Goal: Transaction & Acquisition: Purchase product/service

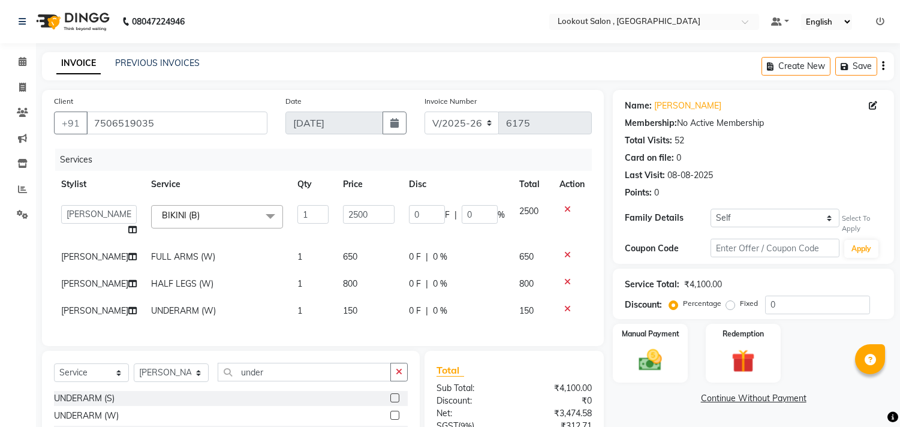
select select "151"
select select "48095"
select select "service"
select select "48095"
click at [21, 84] on icon at bounding box center [22, 87] width 7 height 9
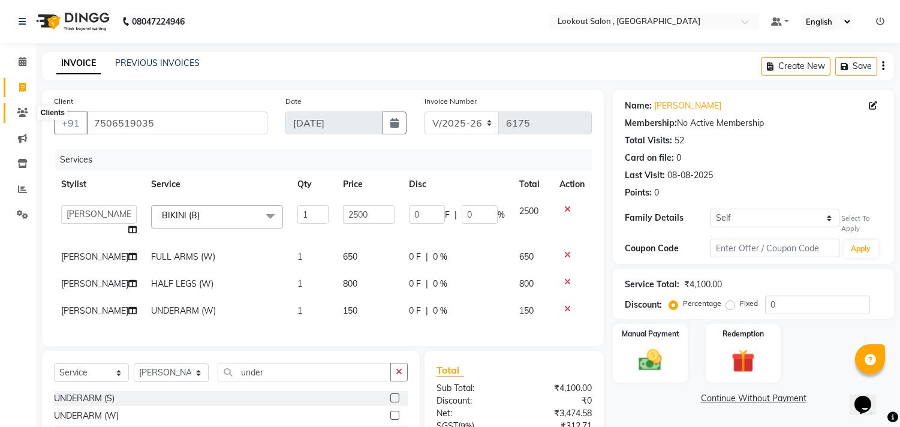
click at [28, 109] on span at bounding box center [22, 113] width 21 height 14
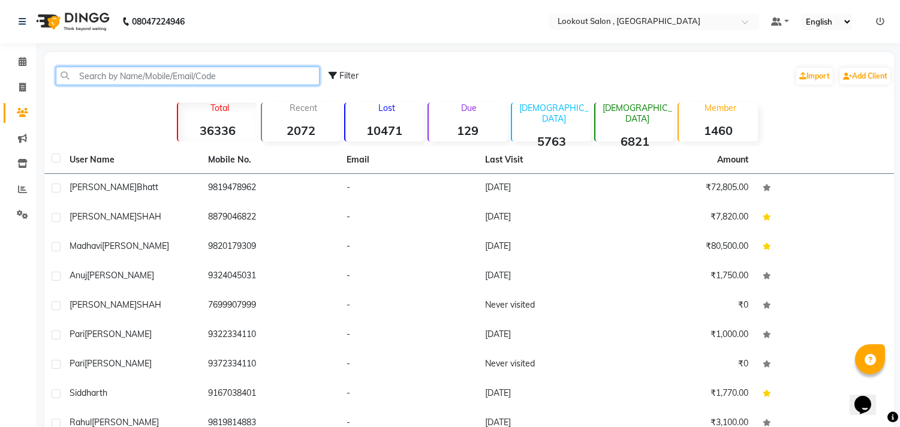
click at [227, 79] on input "text" at bounding box center [188, 76] width 264 height 19
paste input "7506519035"
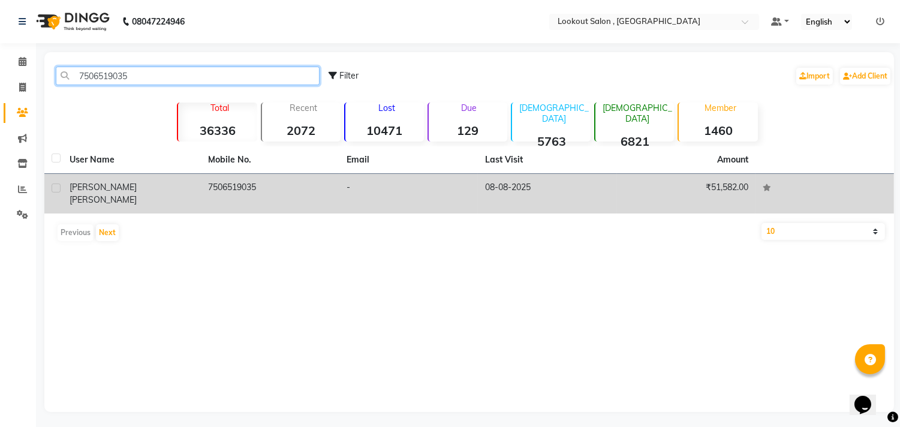
type input "7506519035"
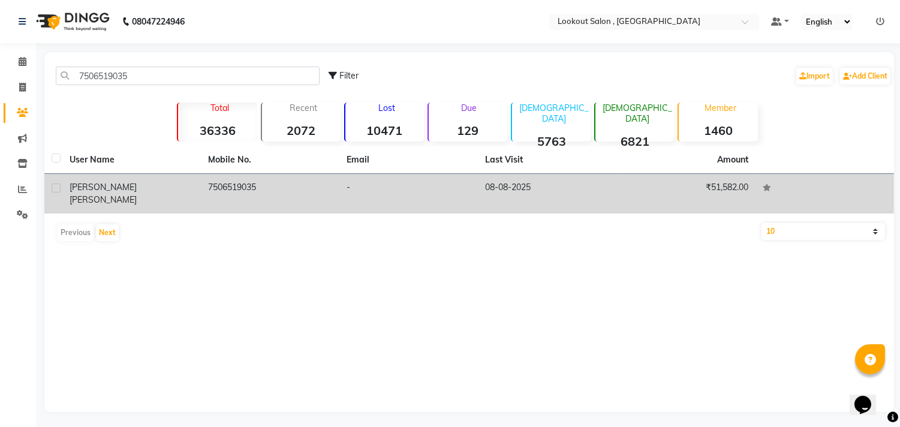
click at [217, 192] on td "7506519035" at bounding box center [270, 194] width 138 height 40
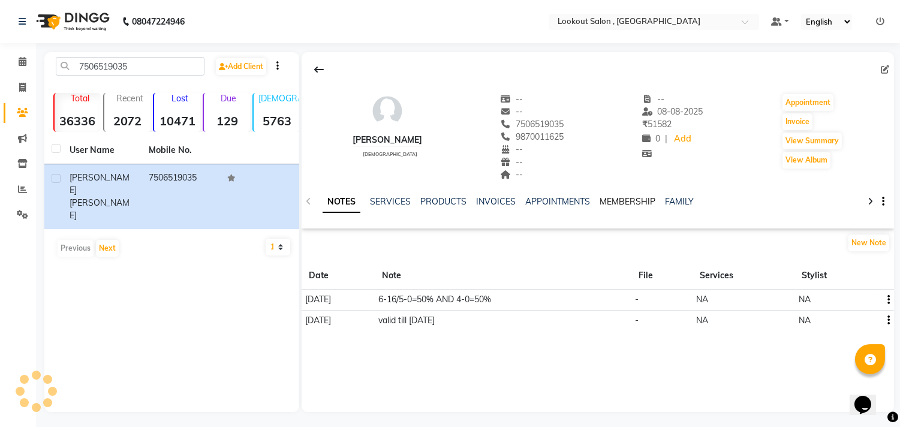
click at [621, 204] on link "MEMBERSHIP" at bounding box center [627, 201] width 56 height 11
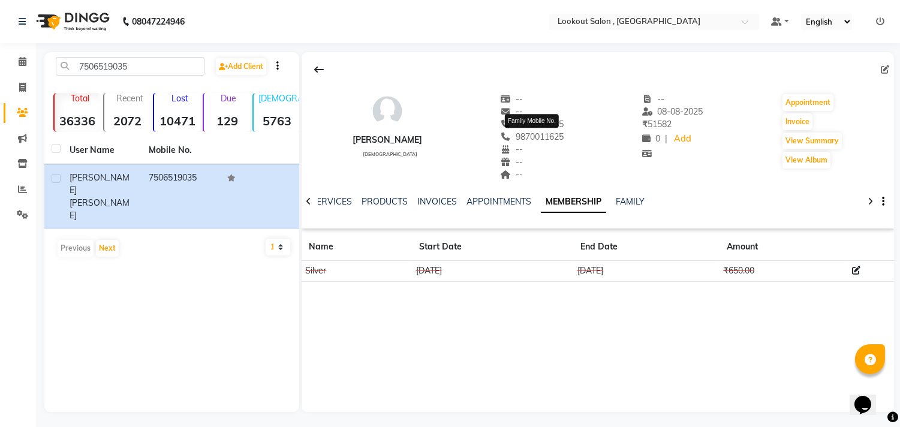
click at [552, 131] on ngb-tooltip-window "Family Mobile No." at bounding box center [532, 121] width 54 height 22
click at [550, 133] on span "9870011625" at bounding box center [533, 136] width 64 height 11
copy span "9870011625"
click at [132, 67] on input "7506519035" at bounding box center [130, 66] width 149 height 19
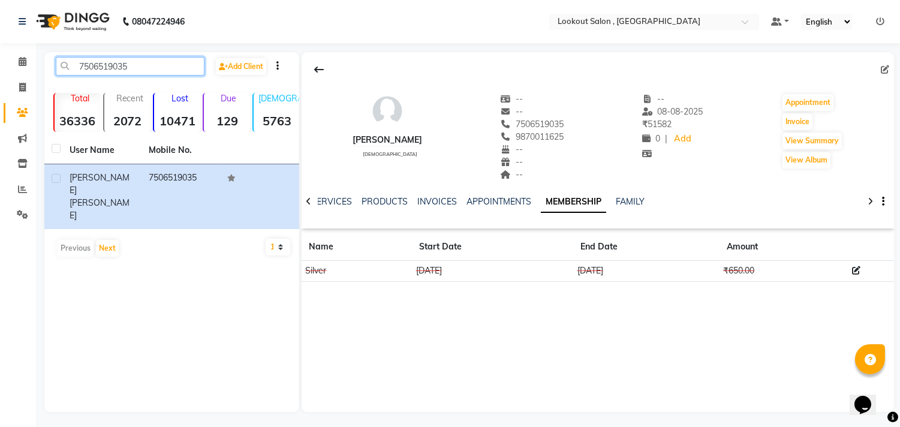
click at [132, 67] on input "7506519035" at bounding box center [130, 66] width 149 height 19
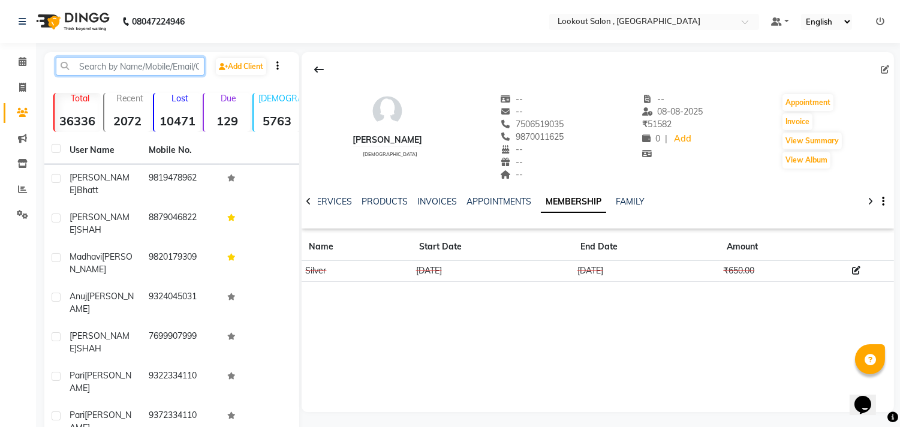
paste input "9870011625"
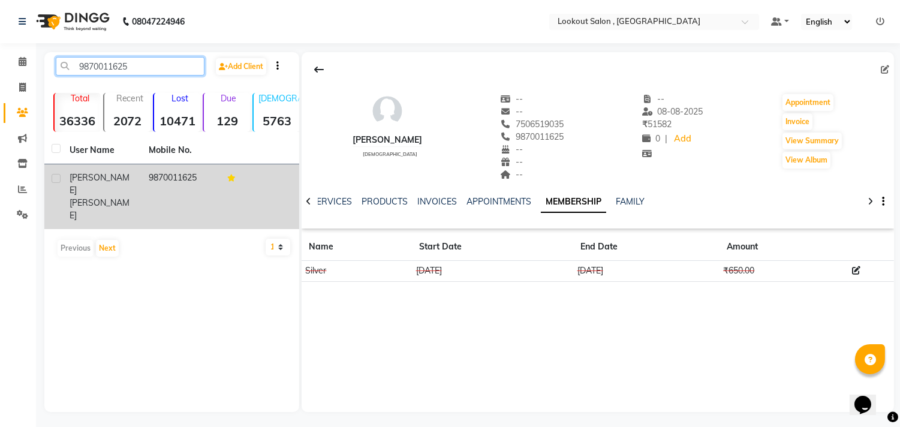
type input "9870011625"
click at [140, 182] on td "Archna oza" at bounding box center [101, 196] width 79 height 65
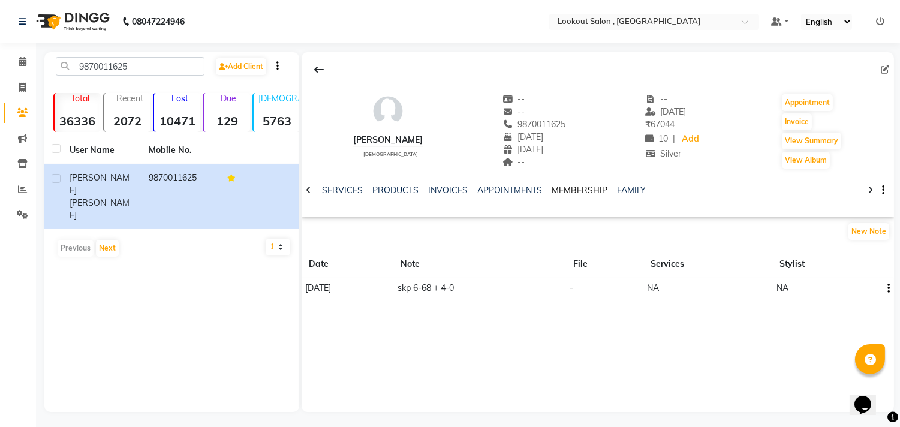
click at [577, 188] on link "MEMBERSHIP" at bounding box center [580, 190] width 56 height 11
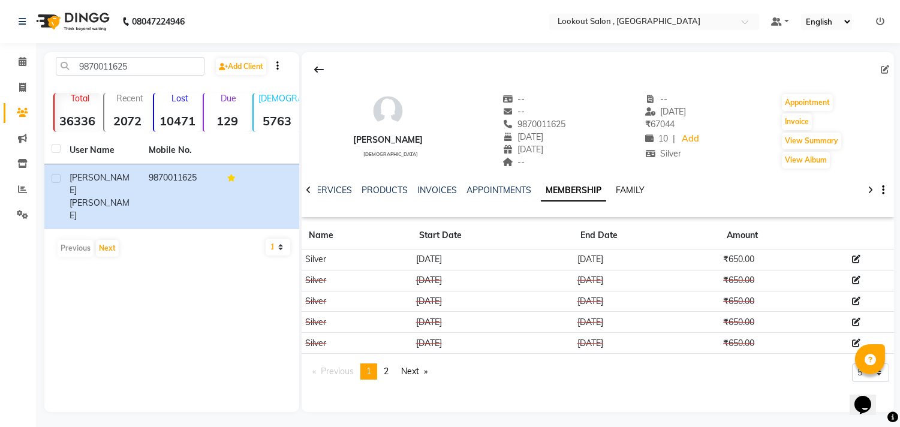
click at [622, 188] on link "FAMILY" at bounding box center [630, 190] width 29 height 11
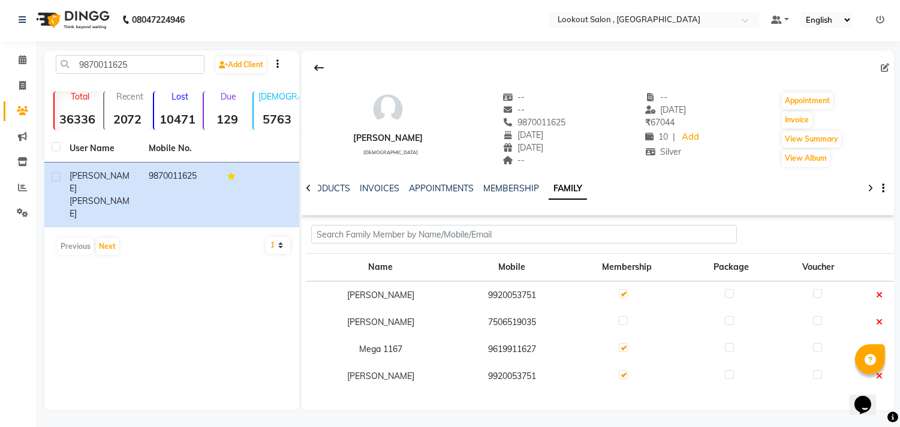
scroll to position [2, 0]
click at [619, 320] on label at bounding box center [623, 319] width 9 height 9
click at [619, 320] on input "checkbox" at bounding box center [623, 321] width 8 height 8
checkbox input "true"
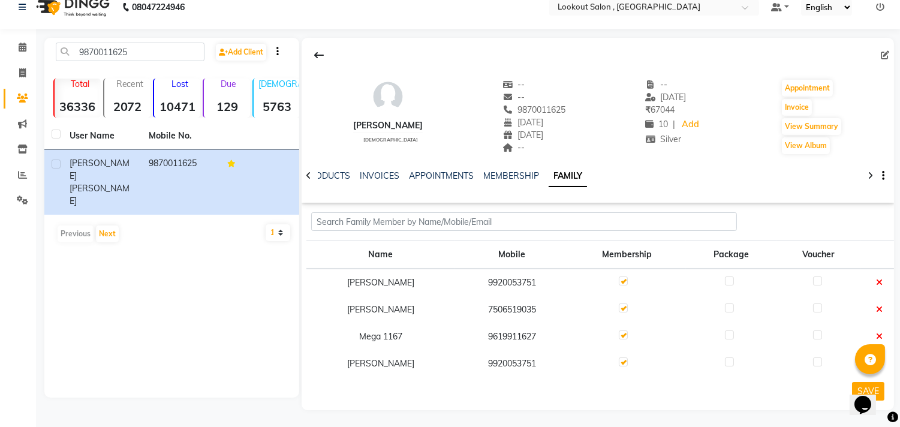
scroll to position [15, 0]
drag, startPoint x: 809, startPoint y: 400, endPoint x: 864, endPoint y: 235, distance: 173.6
click at [865, 234] on app-client-families "Name Mobile Membership Package Voucher JINAL 9920053751 Apeksha Patel 750651903…" at bounding box center [598, 294] width 592 height 165
click at [854, 394] on button "Opens Chat This icon Opens the chat window." at bounding box center [862, 404] width 26 height 20
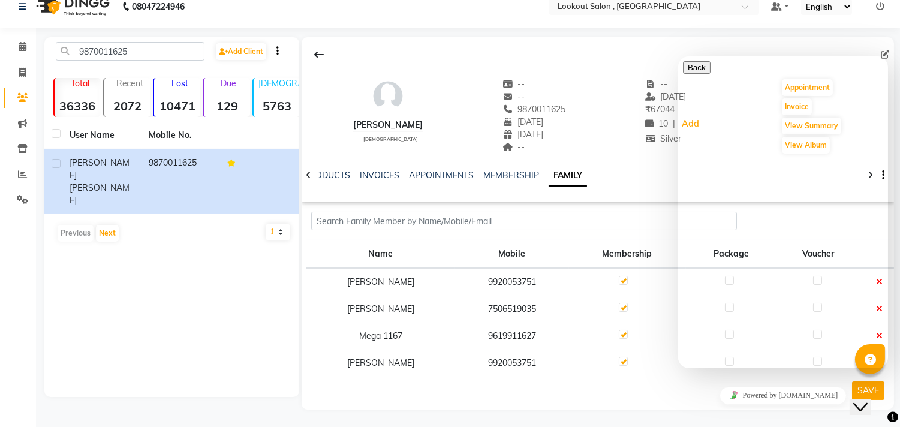
click at [614, 408] on div "Archna oza female -- -- 9870011625 07-05-1967 15-12-1993 -- -- 07-08-2025 ₹ 670…" at bounding box center [598, 223] width 592 height 372
click at [635, 367] on td at bounding box center [627, 362] width 117 height 27
click at [604, 93] on div "Archna oza female -- -- 9870011625 07-05-1967 15-12-1993 -- -- 07-08-2025 ₹ 670…" at bounding box center [598, 110] width 592 height 89
click at [646, 326] on td at bounding box center [627, 336] width 117 height 27
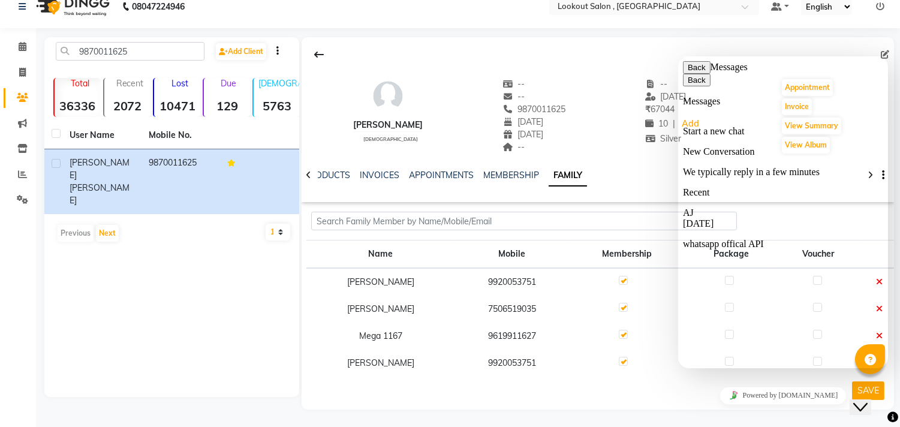
click at [866, 402] on icon "Chat widget" at bounding box center [859, 406] width 14 height 8
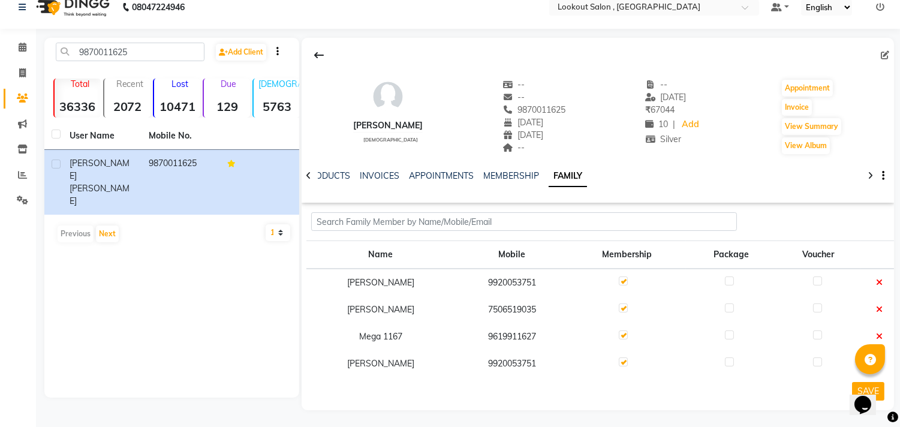
scroll to position [0, 0]
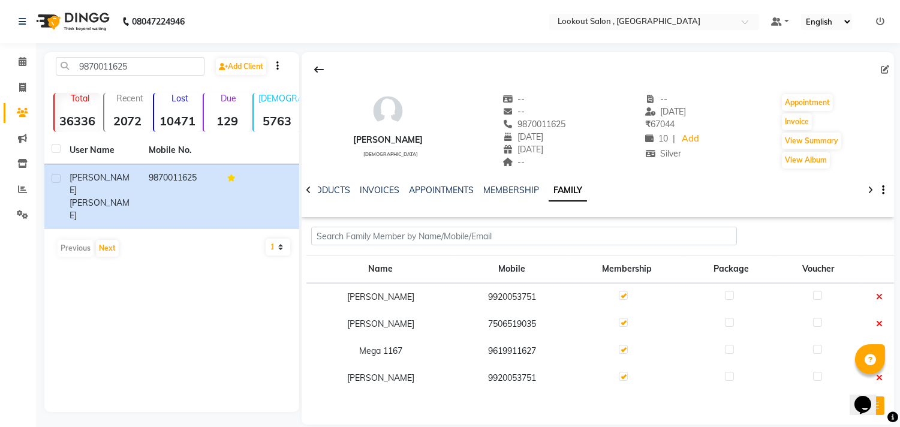
click at [857, 411] on button "Opens Chat This icon Opens the chat window." at bounding box center [862, 404] width 26 height 20
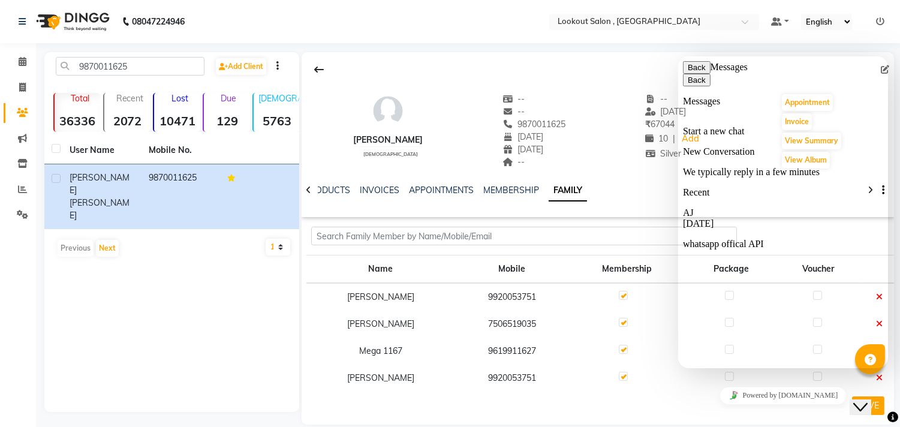
click at [695, 72] on button "Back" at bounding box center [696, 67] width 28 height 13
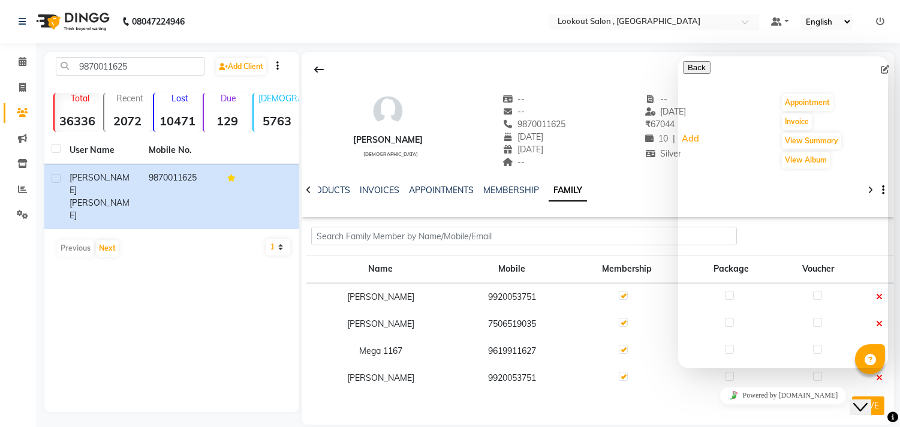
scroll to position [15, 0]
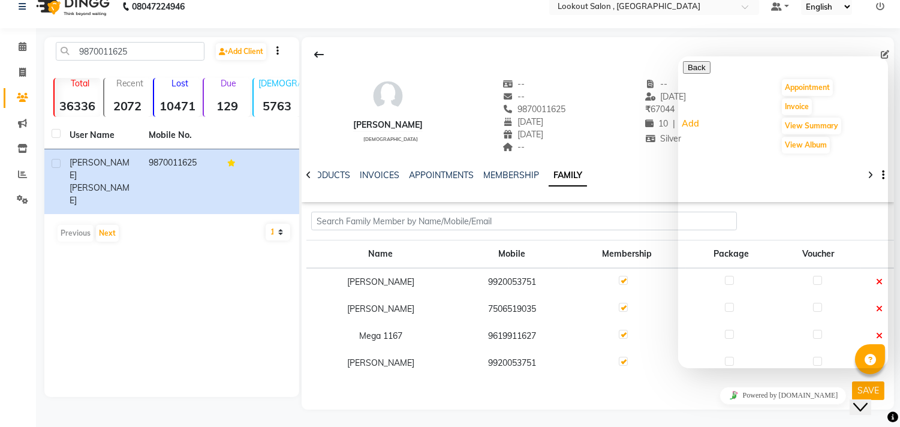
click at [860, 399] on button "Close Chat This icon closes the chat window." at bounding box center [860, 407] width 22 height 16
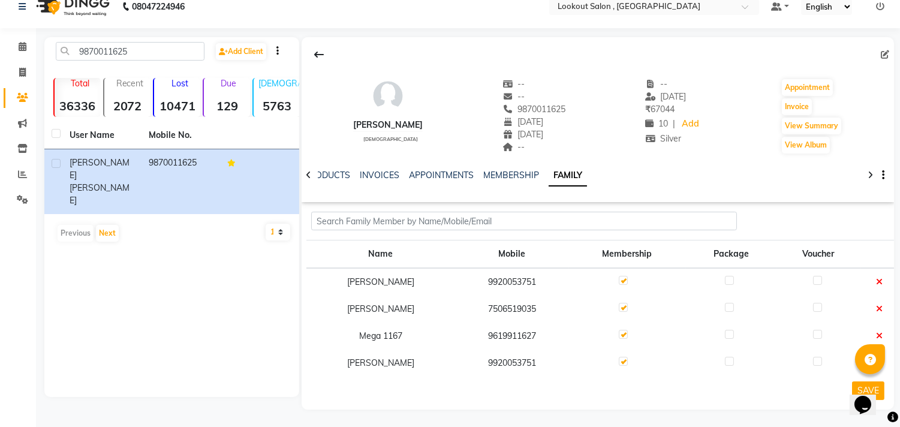
click at [495, 305] on td "7506519035" at bounding box center [512, 309] width 114 height 27
copy td "7506519035"
click at [138, 53] on input "9870011625" at bounding box center [130, 51] width 149 height 19
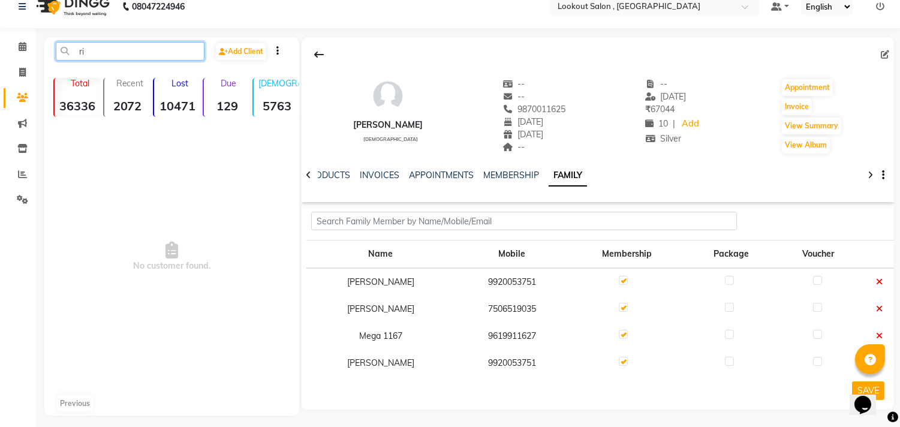
type input "r"
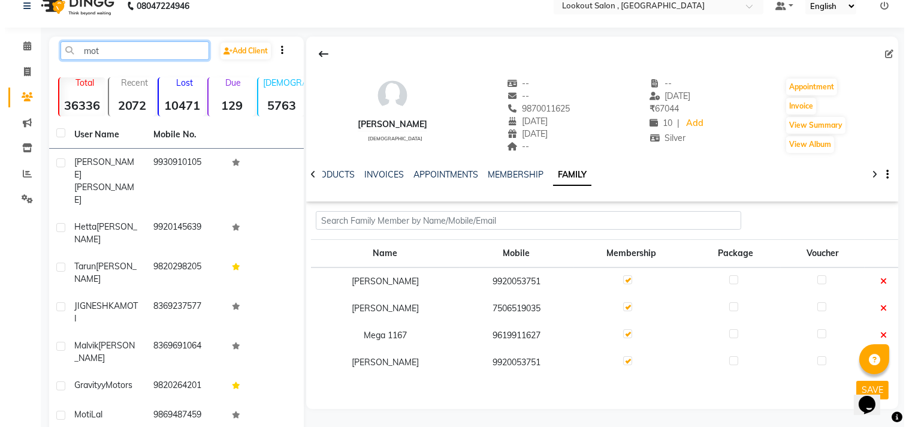
scroll to position [0, 0]
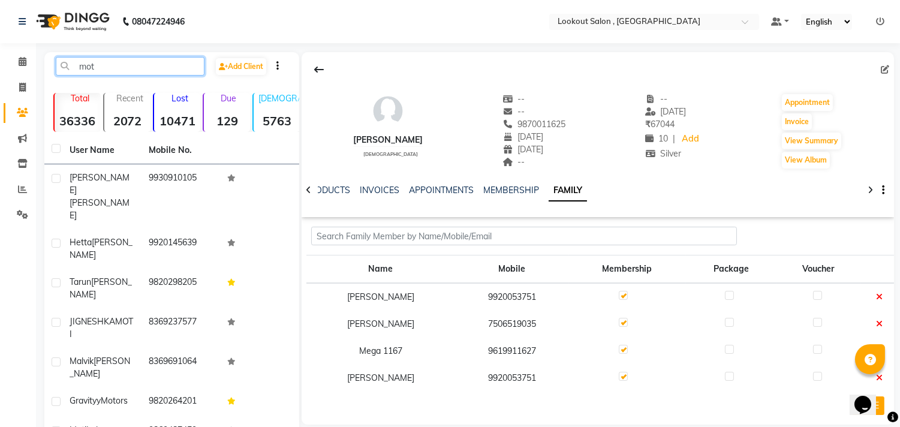
click at [129, 64] on input "mot" at bounding box center [130, 66] width 149 height 19
type input "m"
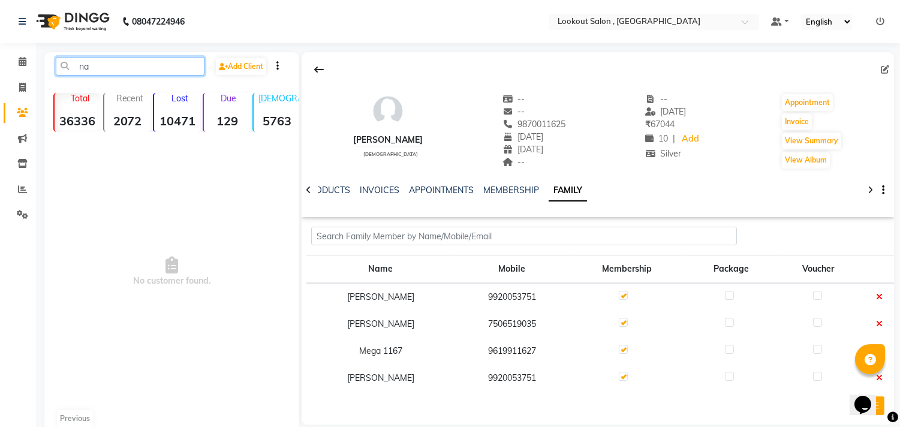
type input "n"
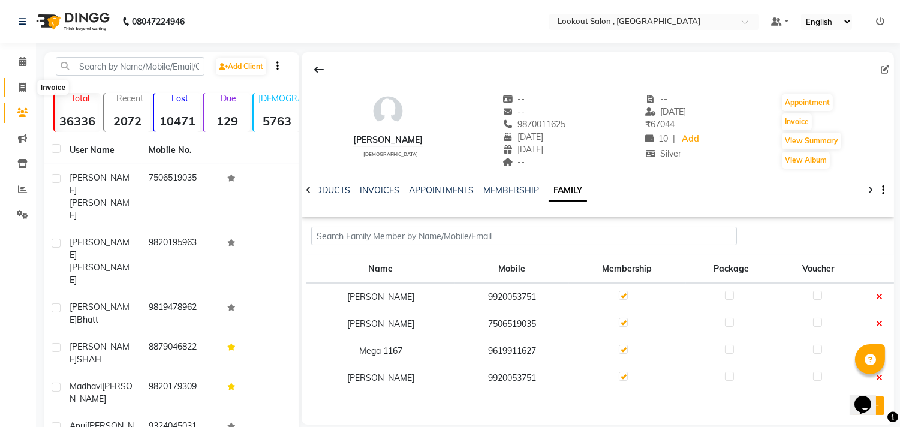
click at [16, 86] on span at bounding box center [22, 88] width 21 height 14
select select "service"
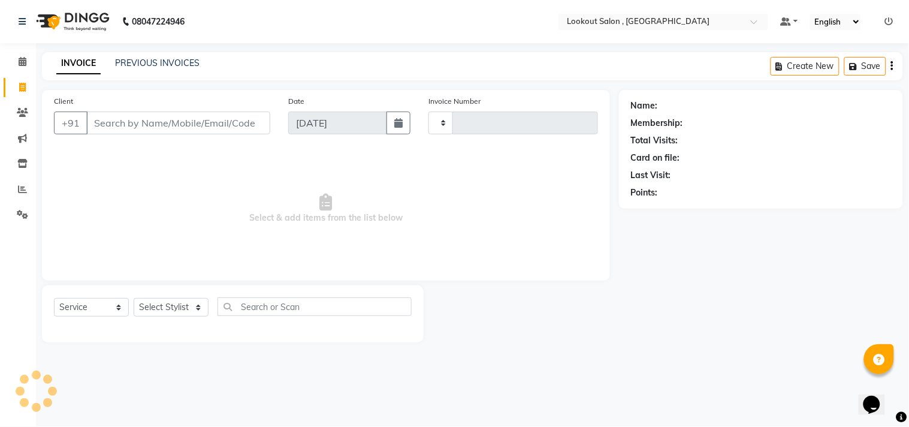
type input "6176"
select select "151"
click at [110, 126] on input "Client" at bounding box center [178, 122] width 184 height 23
click at [76, 122] on button "+91" at bounding box center [71, 122] width 34 height 23
click at [73, 128] on button "+91" at bounding box center [71, 122] width 34 height 23
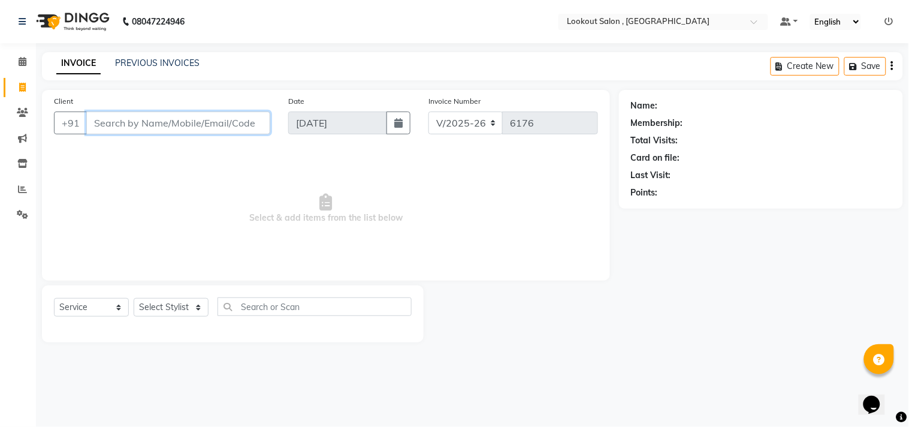
click at [123, 124] on input "Client" at bounding box center [178, 122] width 184 height 23
type input "632643201"
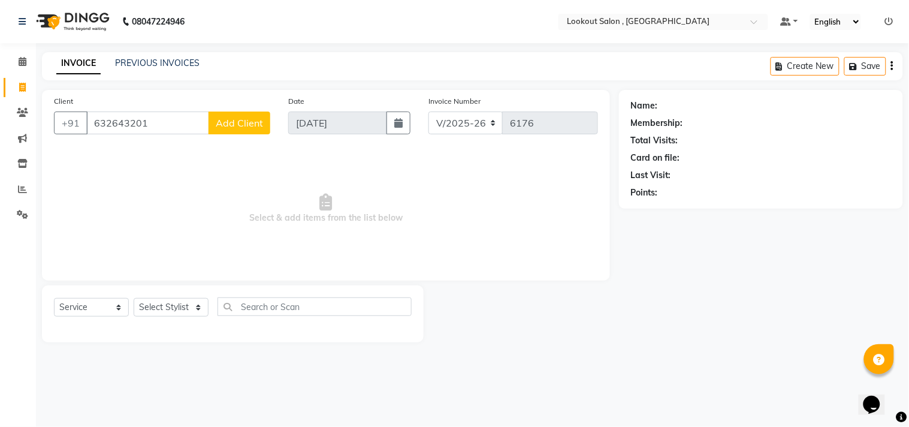
click at [235, 114] on button "Add Client" at bounding box center [240, 122] width 62 height 23
select select "22"
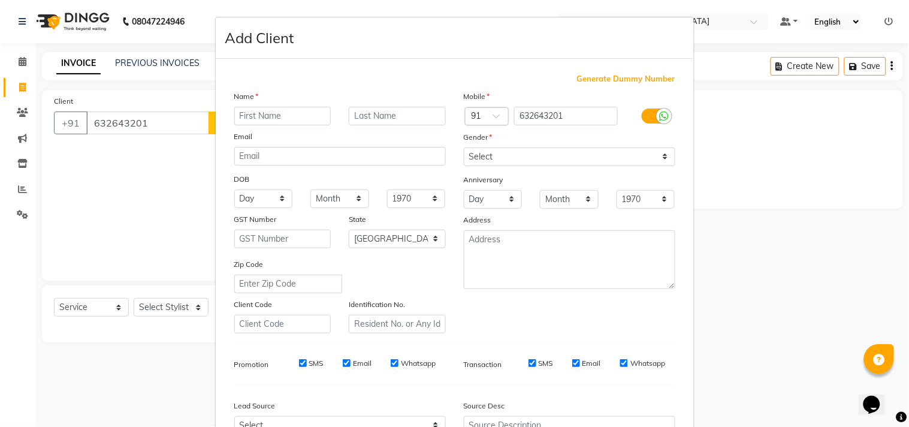
click at [267, 116] on input "text" at bounding box center [282, 116] width 97 height 19
type input "anup"
click at [414, 109] on input "text" at bounding box center [397, 116] width 97 height 19
type input "mistry"
click at [517, 160] on select "Select Male Female Other Prefer Not To Say" at bounding box center [570, 156] width 212 height 19
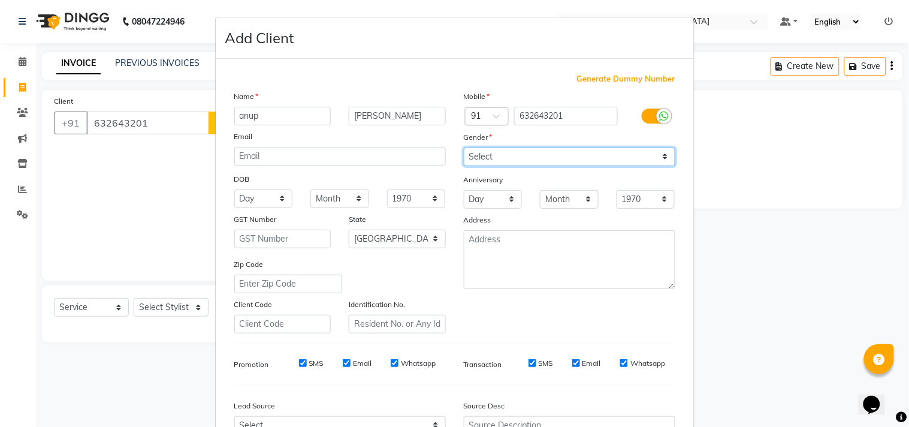
select select "male"
click at [464, 147] on select "Select Male Female Other Prefer Not To Say" at bounding box center [570, 156] width 212 height 19
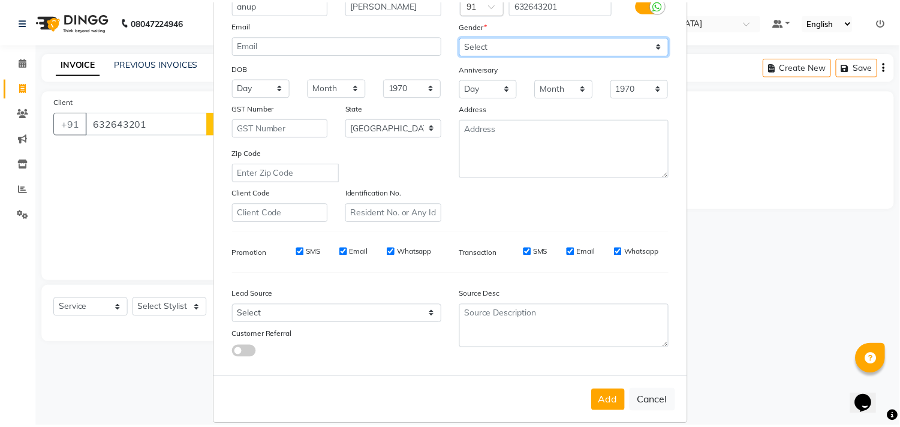
scroll to position [127, 0]
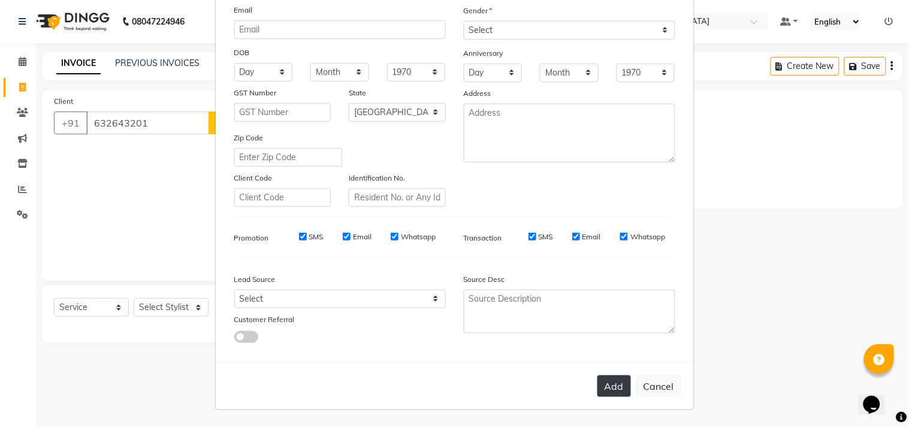
click at [610, 375] on button "Add" at bounding box center [615, 386] width 34 height 22
select select
select select "null"
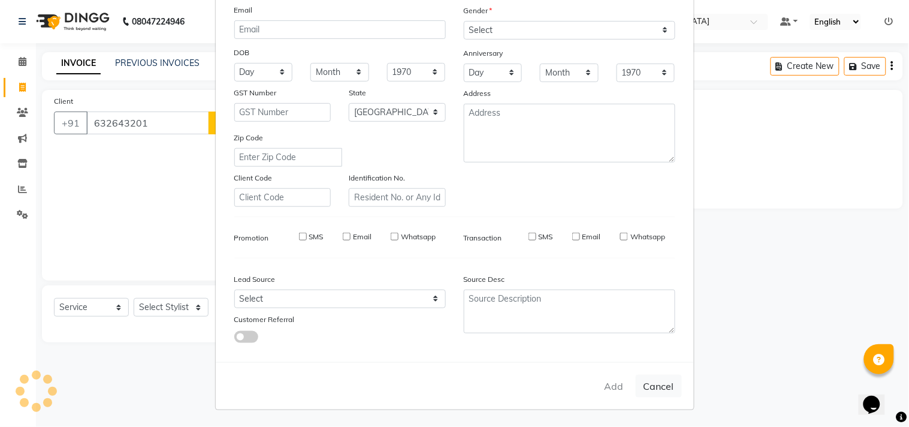
select select
checkbox input "false"
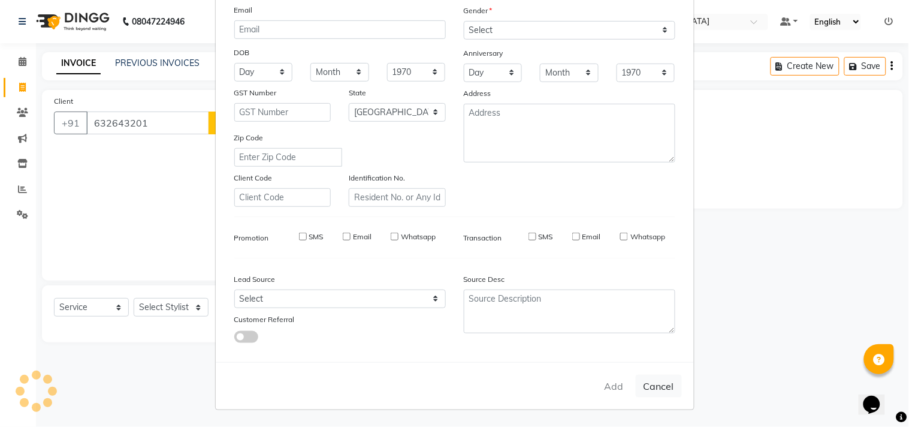
checkbox input "false"
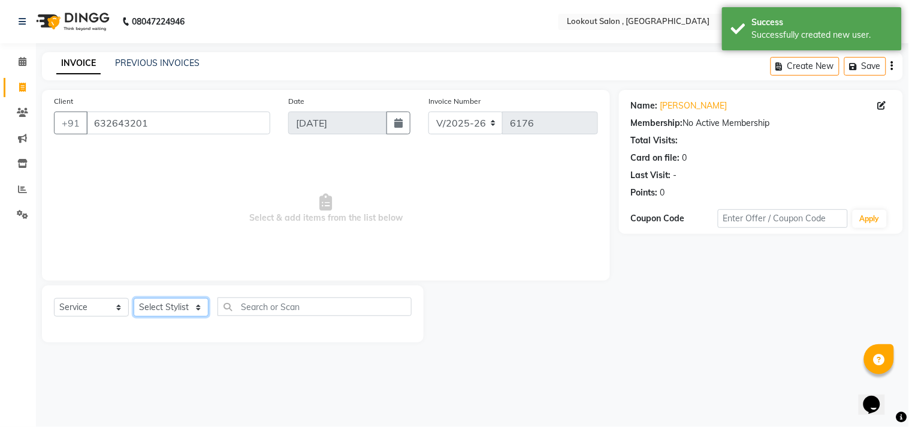
click at [159, 309] on select "Select Stylist [PERSON_NAME] [PERSON_NAME] [PERSON_NAME] [PERSON_NAME] kuldeep …" at bounding box center [171, 307] width 75 height 19
select select "88368"
click at [134, 299] on select "Select Stylist [PERSON_NAME] [PERSON_NAME] [PERSON_NAME] [PERSON_NAME] kuldeep …" at bounding box center [171, 307] width 75 height 19
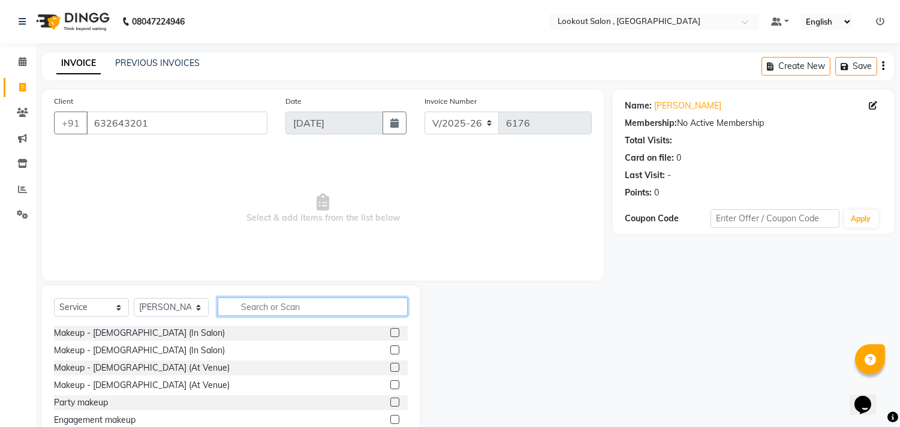
click at [283, 300] on input "text" at bounding box center [313, 306] width 190 height 19
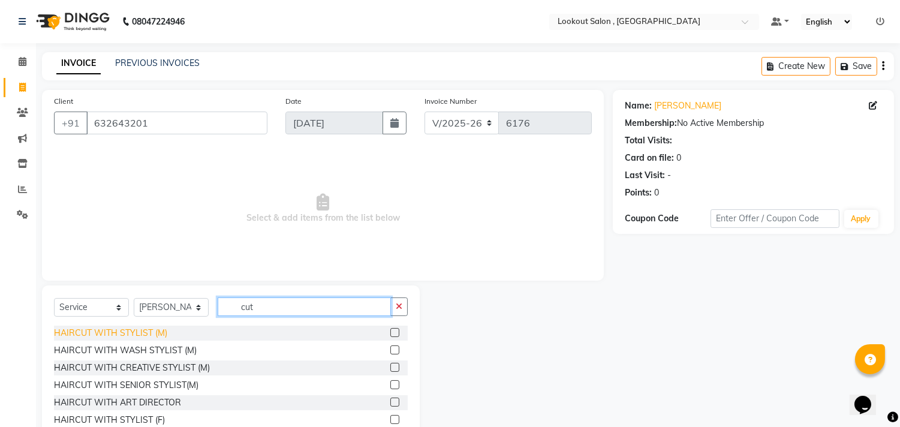
type input "cut"
click at [141, 331] on div "HAIRCUT WITH STYLIST (M)" at bounding box center [110, 333] width 113 height 13
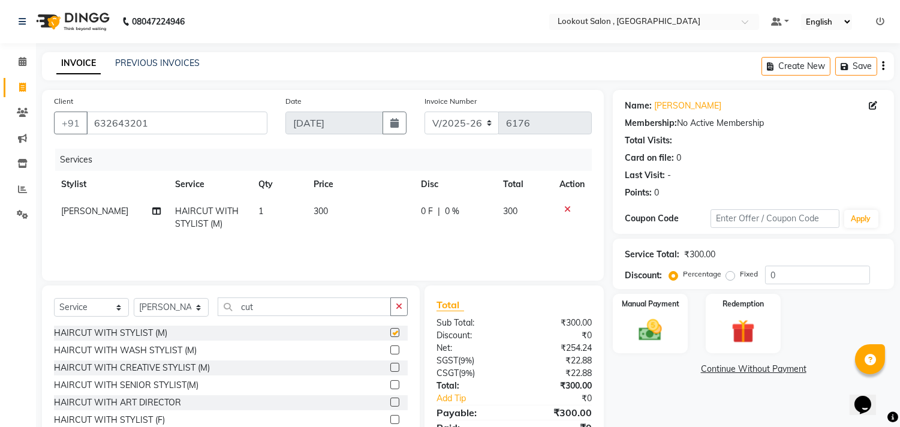
checkbox input "false"
click at [240, 308] on input "cut" at bounding box center [304, 306] width 173 height 19
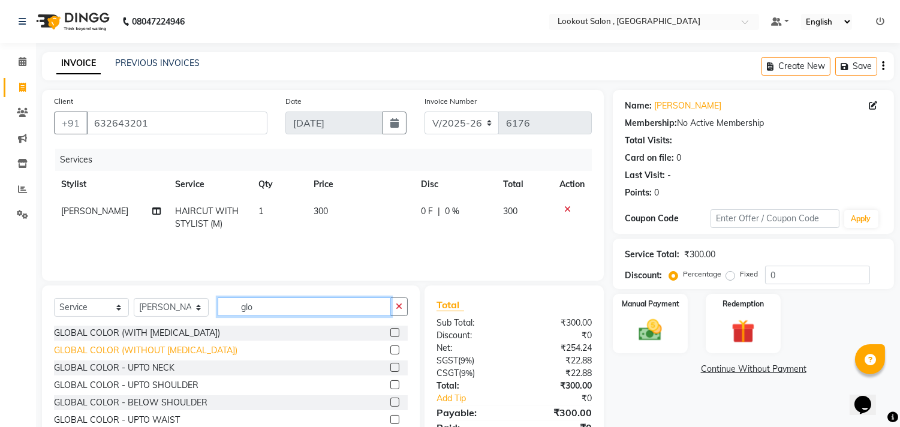
type input "glo"
click at [167, 344] on div "GLOBAL COLOR (WITHOUT [MEDICAL_DATA])" at bounding box center [145, 350] width 183 height 13
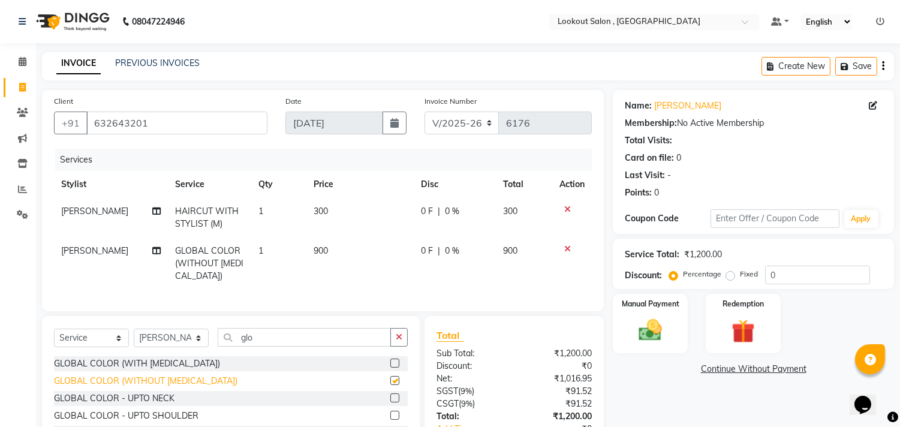
checkbox input "false"
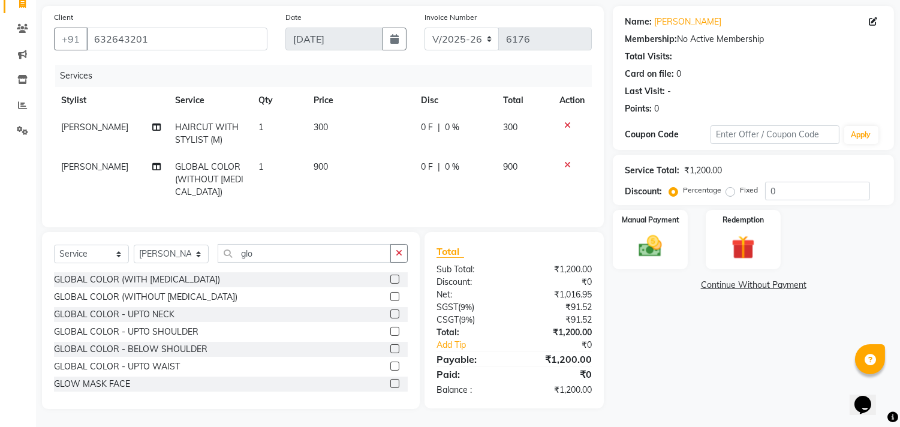
scroll to position [94, 0]
click at [652, 236] on img at bounding box center [651, 247] width 40 height 28
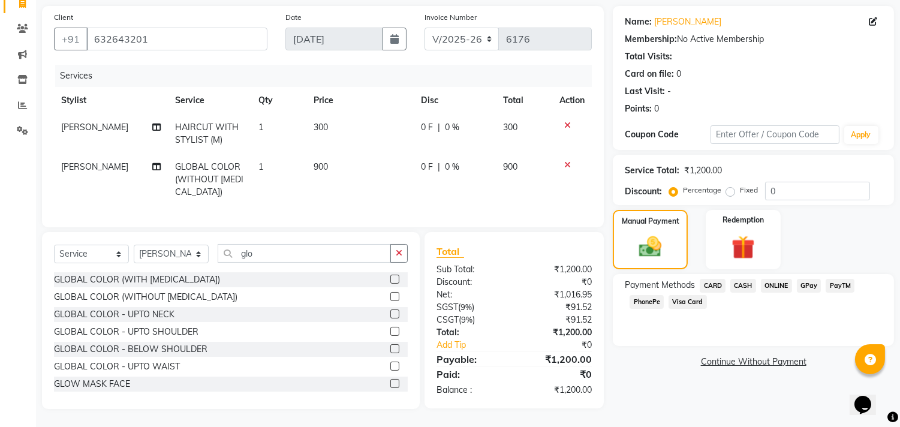
click at [748, 279] on span "CASH" at bounding box center [743, 286] width 26 height 14
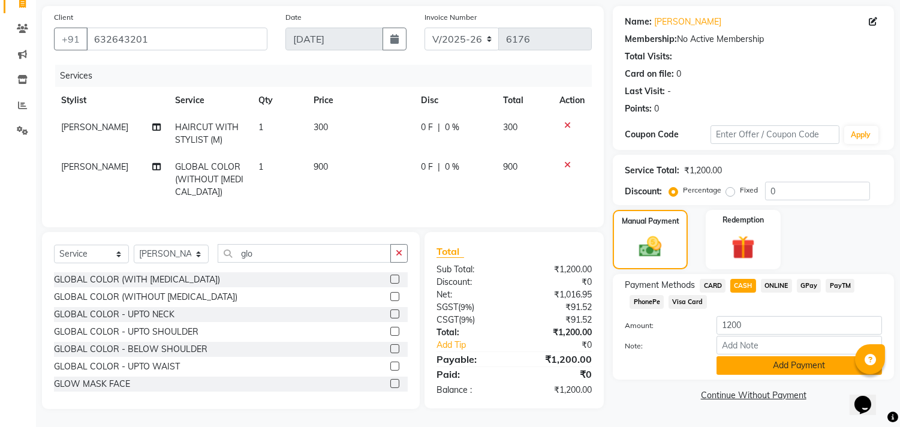
click at [751, 356] on button "Add Payment" at bounding box center [798, 365] width 165 height 19
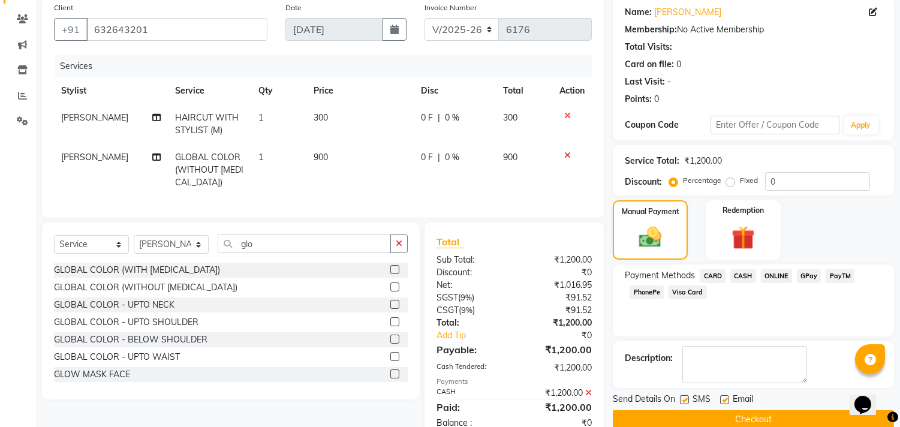
scroll to position [135, 0]
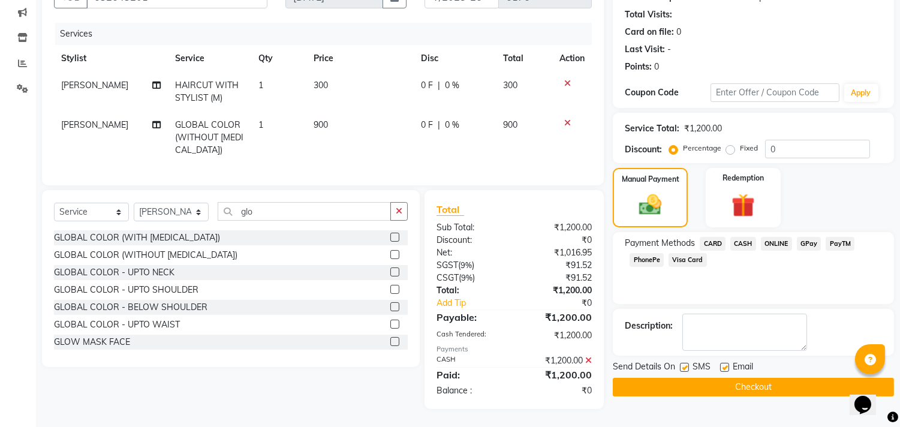
click at [730, 378] on button "Checkout" at bounding box center [753, 387] width 281 height 19
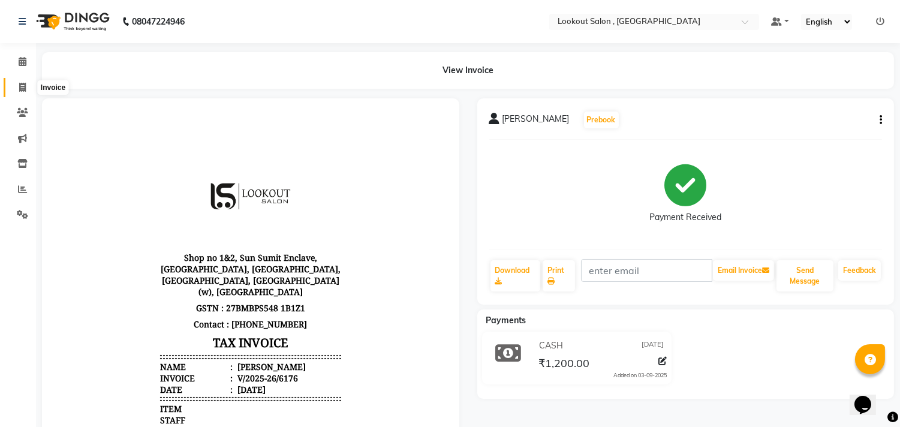
click at [23, 87] on icon at bounding box center [22, 87] width 7 height 9
select select "service"
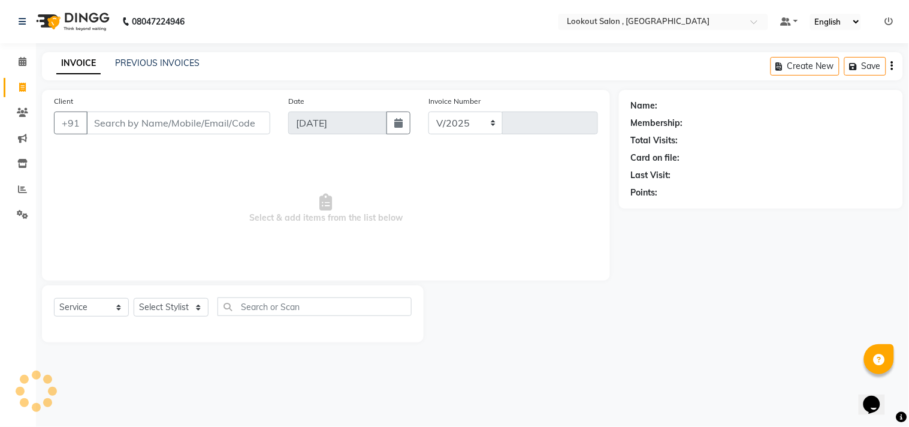
select select "151"
type input "6177"
click at [185, 126] on input "Client" at bounding box center [178, 122] width 184 height 23
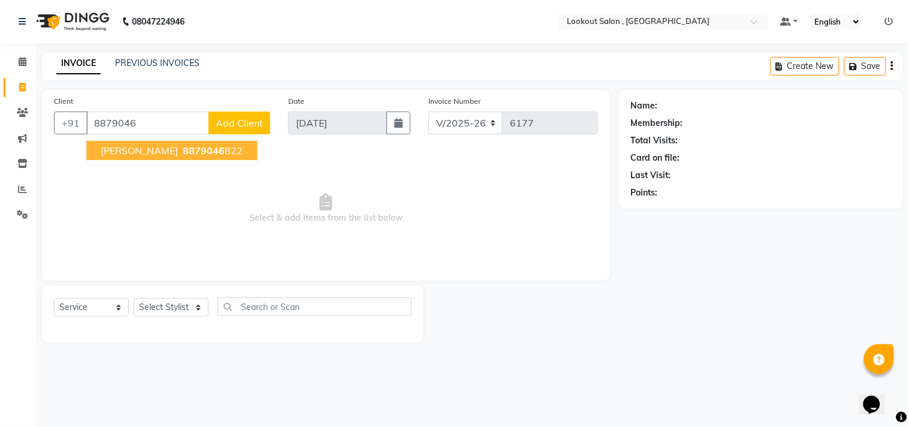
click at [190, 147] on span "8879046" at bounding box center [204, 150] width 42 height 12
type input "8879046822"
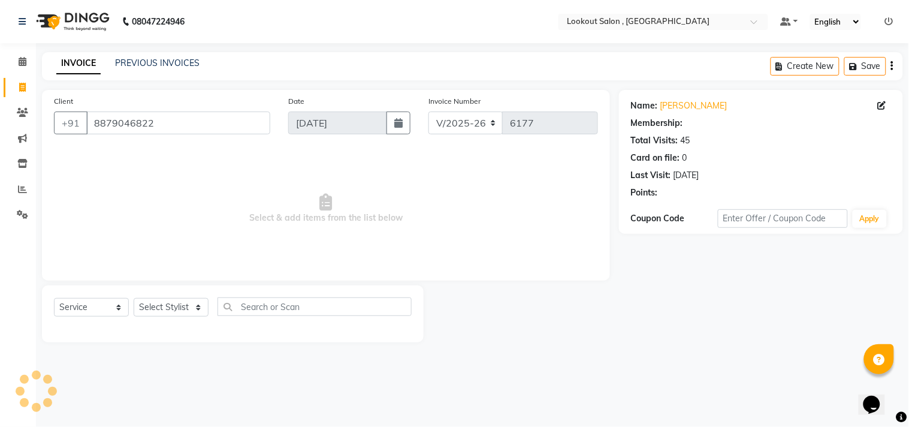
select select "1: Object"
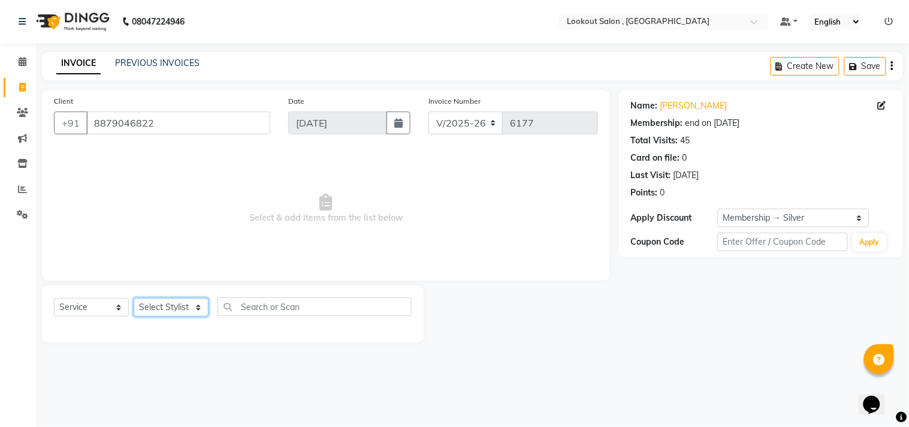
click at [174, 307] on select "Select Stylist [PERSON_NAME] [PERSON_NAME] [PERSON_NAME] [PERSON_NAME] kuldeep …" at bounding box center [171, 307] width 75 height 19
select select "7174"
click at [134, 299] on select "Select Stylist [PERSON_NAME] [PERSON_NAME] [PERSON_NAME] [PERSON_NAME] kuldeep …" at bounding box center [171, 307] width 75 height 19
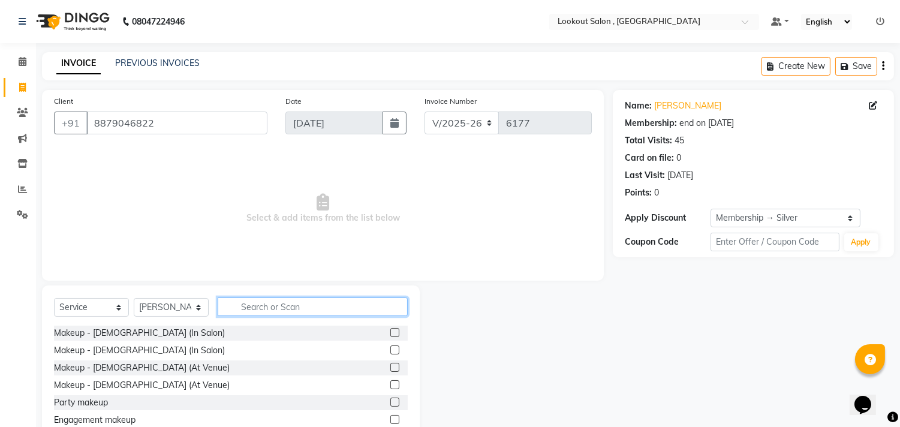
click at [285, 314] on input "text" at bounding box center [313, 306] width 190 height 19
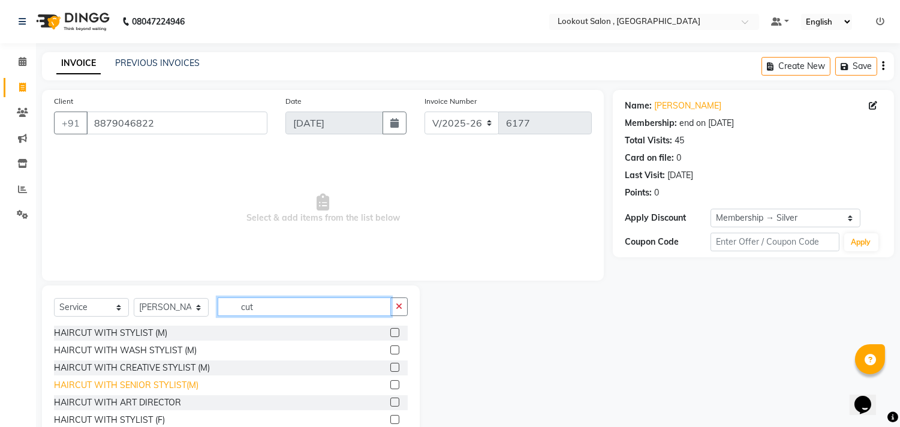
type input "cut"
click at [161, 386] on div "HAIRCUT WITH SENIOR STYLIST(M)" at bounding box center [126, 385] width 144 height 13
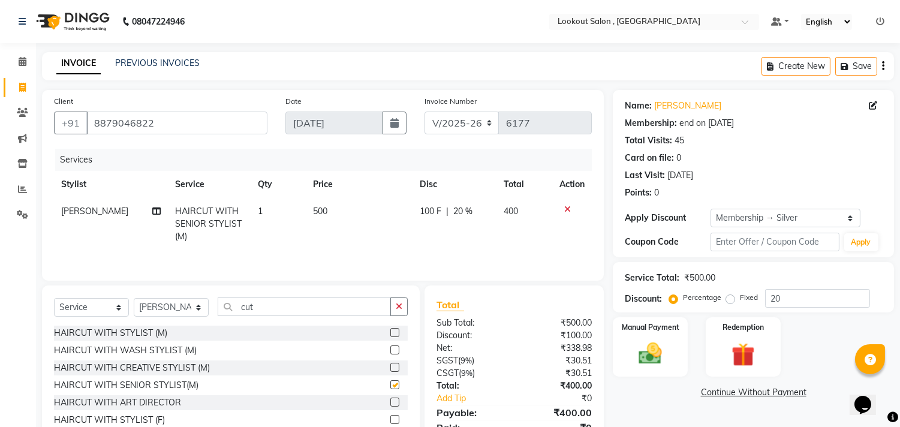
checkbox input "false"
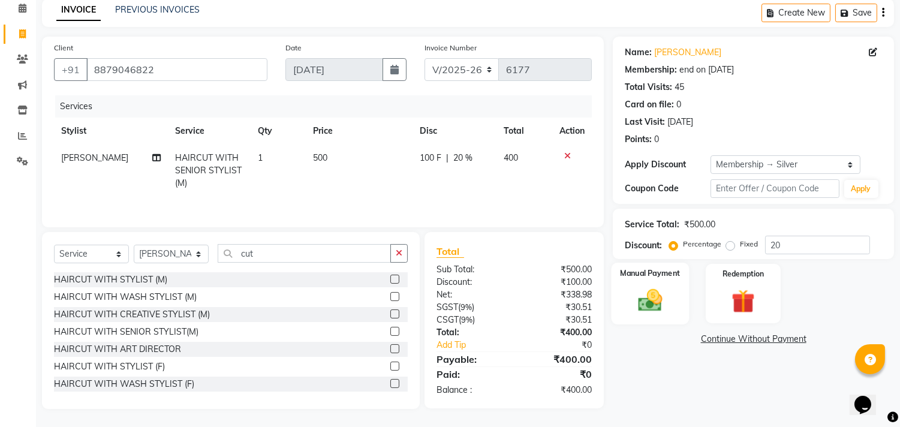
click at [662, 302] on img at bounding box center [651, 301] width 40 height 28
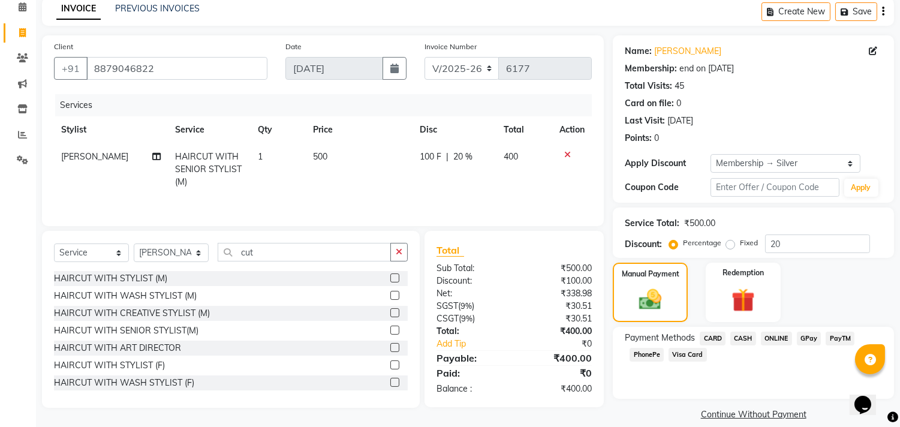
click at [744, 336] on span "CASH" at bounding box center [743, 339] width 26 height 14
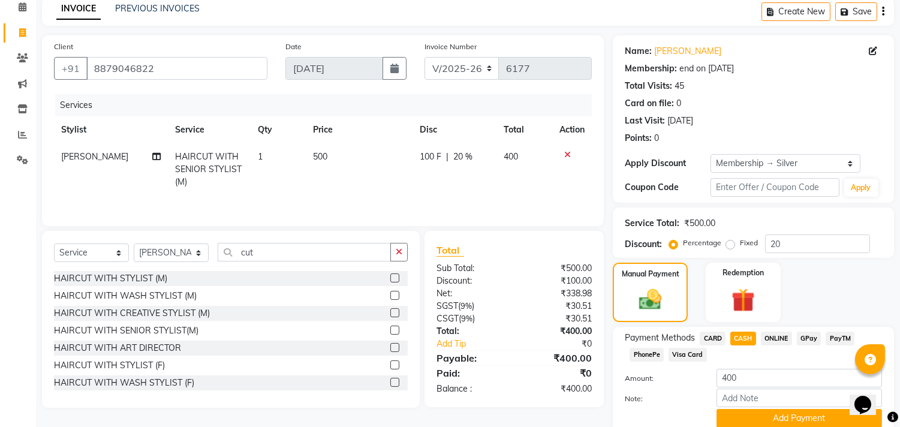
scroll to position [103, 0]
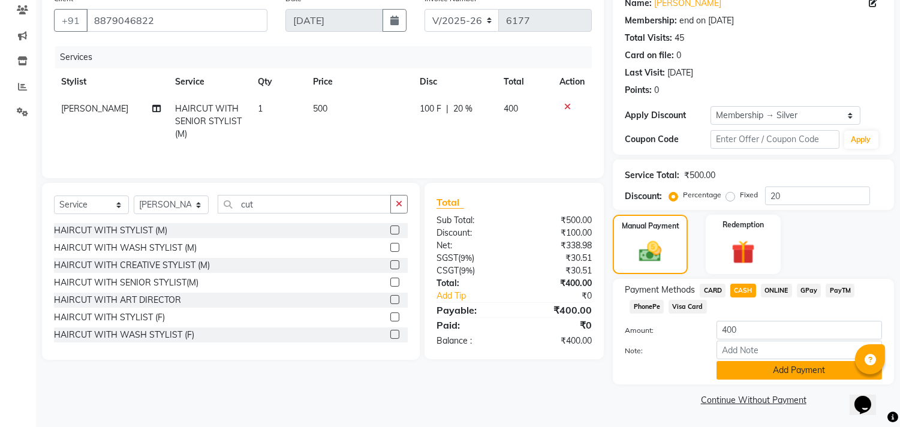
click at [758, 369] on button "Add Payment" at bounding box center [798, 370] width 165 height 19
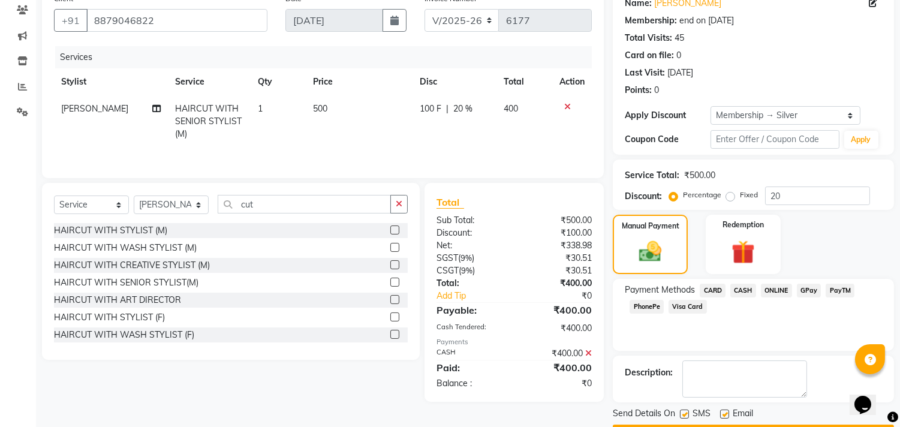
scroll to position [136, 0]
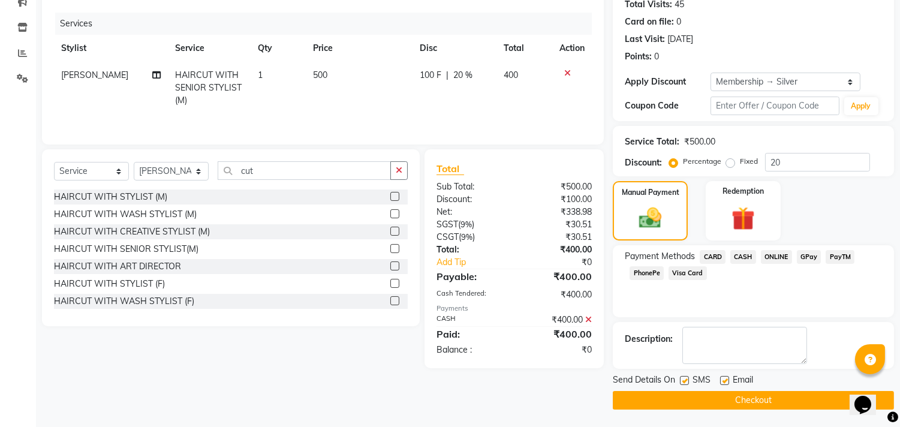
click at [760, 393] on button "Checkout" at bounding box center [753, 400] width 281 height 19
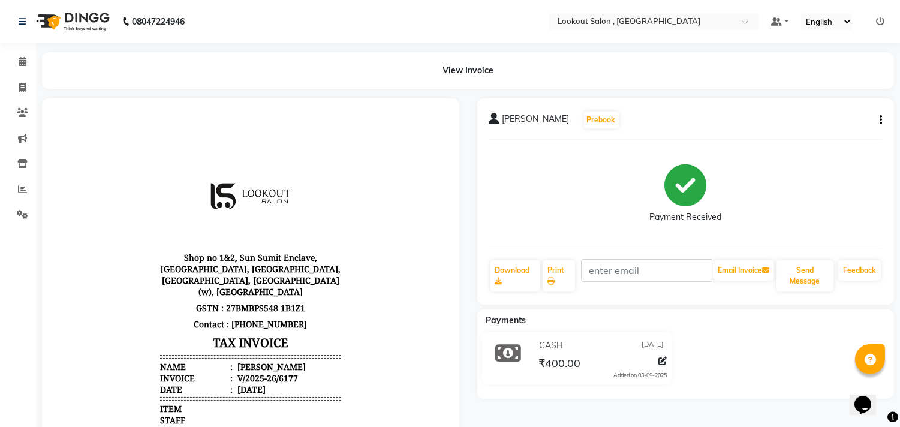
click at [404, 337] on body "Shop no 1&2, Sun Sumit Enclave, Opp Satva Hotel, New link Rd, Chickoowadi, Bori…" at bounding box center [251, 363] width 384 height 499
click at [21, 90] on icon at bounding box center [22, 87] width 7 height 9
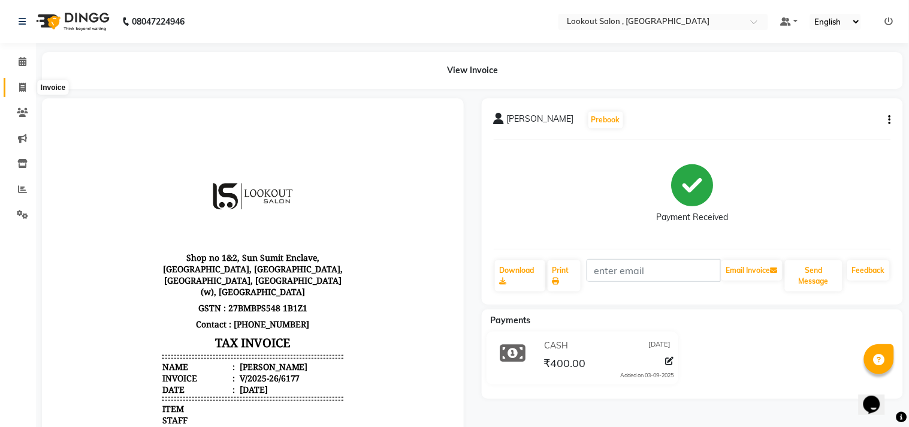
select select "service"
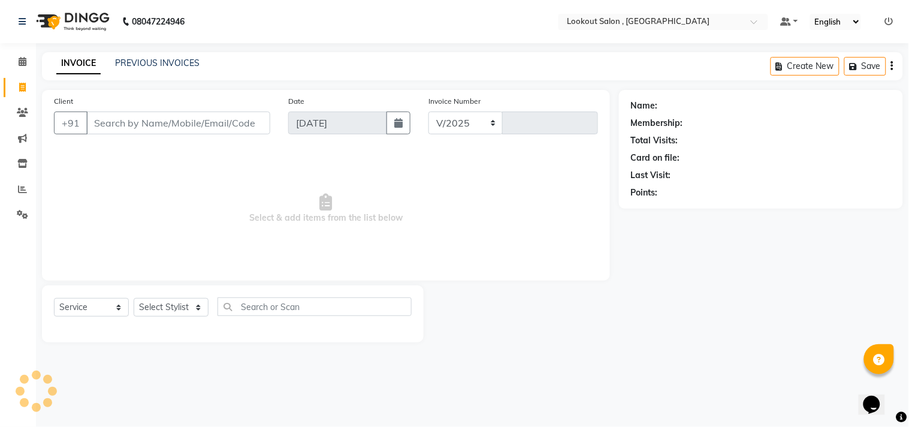
select select "151"
type input "6179"
click at [194, 306] on select "Select Stylist" at bounding box center [171, 307] width 75 height 19
drag, startPoint x: 180, startPoint y: 299, endPoint x: 187, endPoint y: 297, distance: 6.7
click at [180, 299] on select "Select Stylist [PERSON_NAME] [PERSON_NAME] [PERSON_NAME] [PERSON_NAME] kuldeep …" at bounding box center [171, 307] width 75 height 19
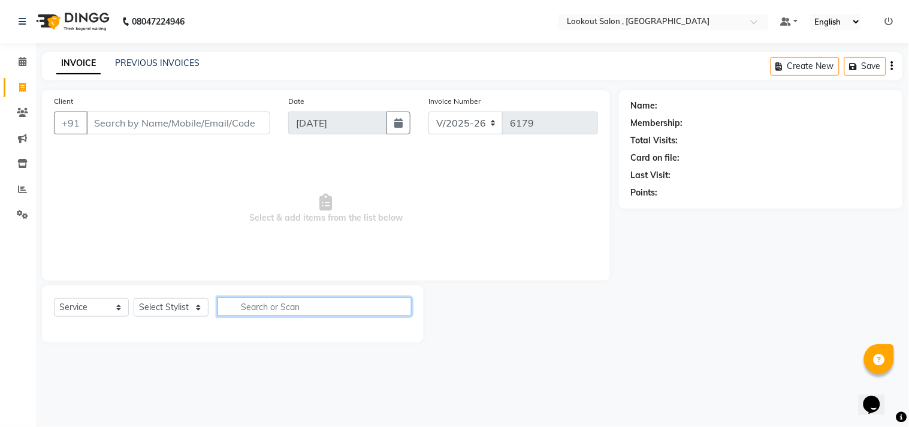
click at [273, 312] on input "text" at bounding box center [315, 306] width 194 height 19
type input "bear"
click at [159, 297] on div "Select Service Product Membership Package Voucher Prepaid Gift Card Select Styl…" at bounding box center [233, 311] width 358 height 28
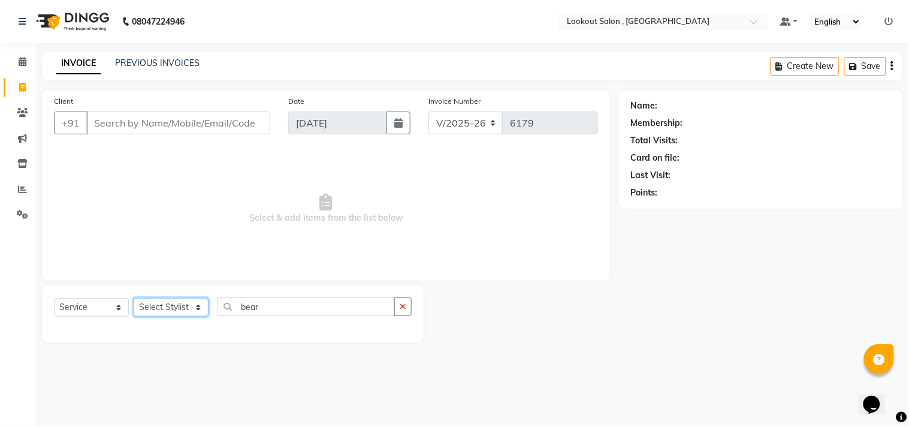
click at [168, 303] on select "Select Stylist [PERSON_NAME] [PERSON_NAME] [PERSON_NAME] [PERSON_NAME] kuldeep …" at bounding box center [171, 307] width 75 height 19
select select "86072"
click at [134, 299] on select "Select Stylist [PERSON_NAME] [PERSON_NAME] [PERSON_NAME] [PERSON_NAME] kuldeep …" at bounding box center [171, 307] width 75 height 19
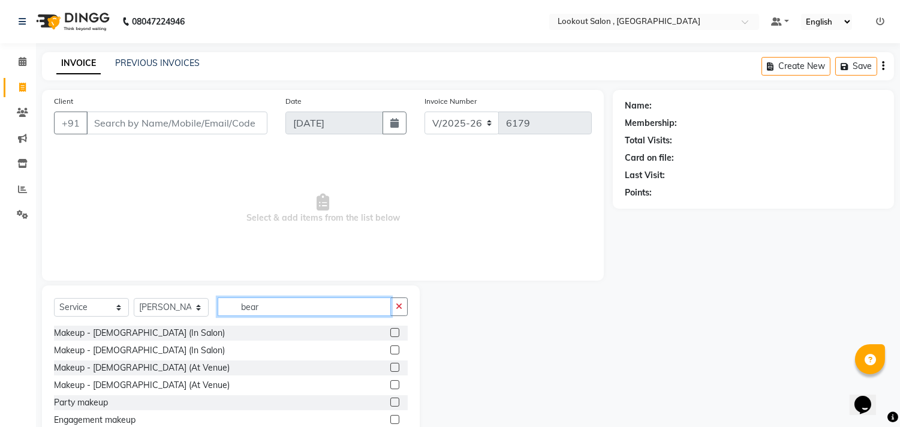
click at [270, 309] on input "bear" at bounding box center [304, 306] width 173 height 19
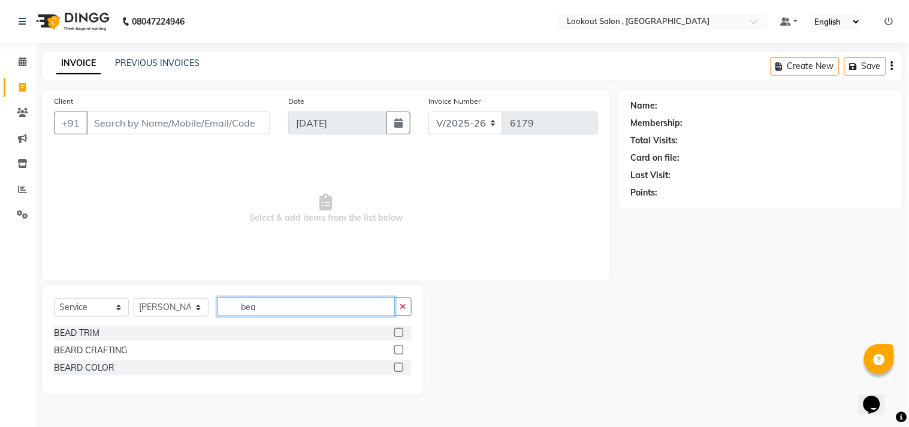
type input "bea"
click at [82, 340] on div "BEAD TRIM BEARD CRAFTING BEARD COLOR" at bounding box center [233, 352] width 358 height 52
click at [79, 336] on div "BEAD TRIM" at bounding box center [77, 333] width 46 height 13
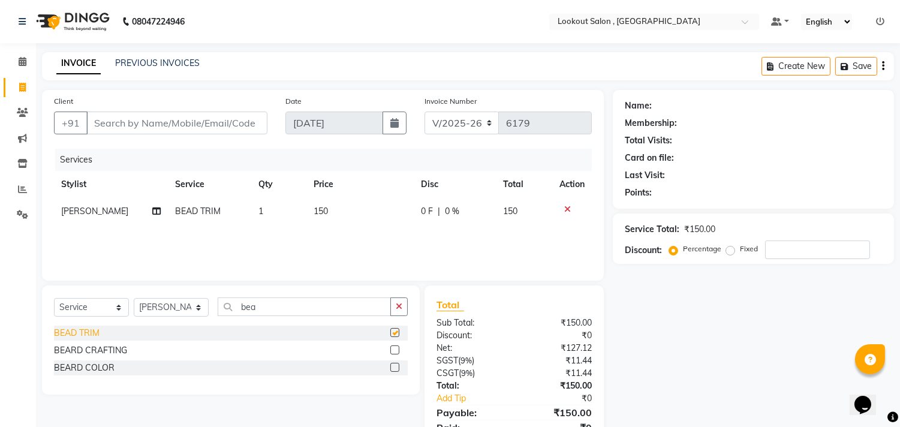
checkbox input "false"
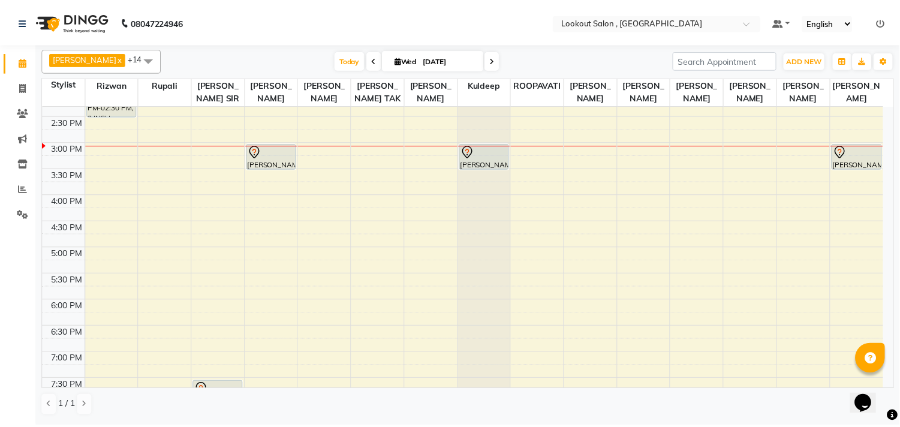
scroll to position [200, 0]
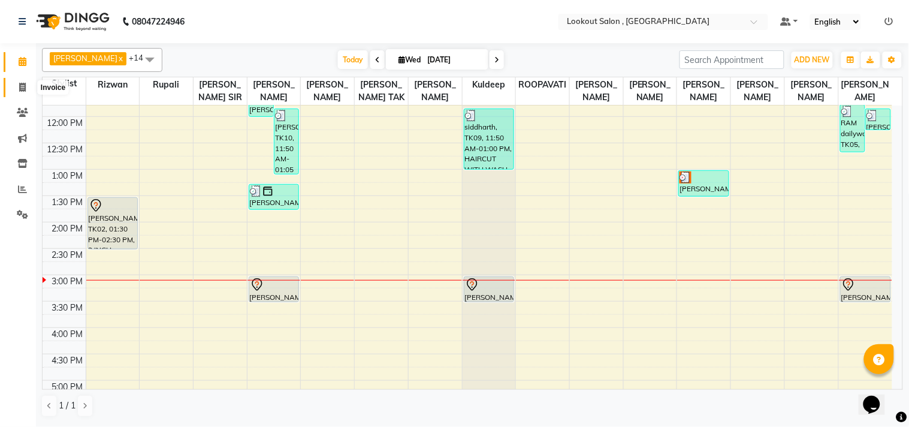
click at [13, 89] on span at bounding box center [22, 88] width 21 height 14
select select "151"
select select "service"
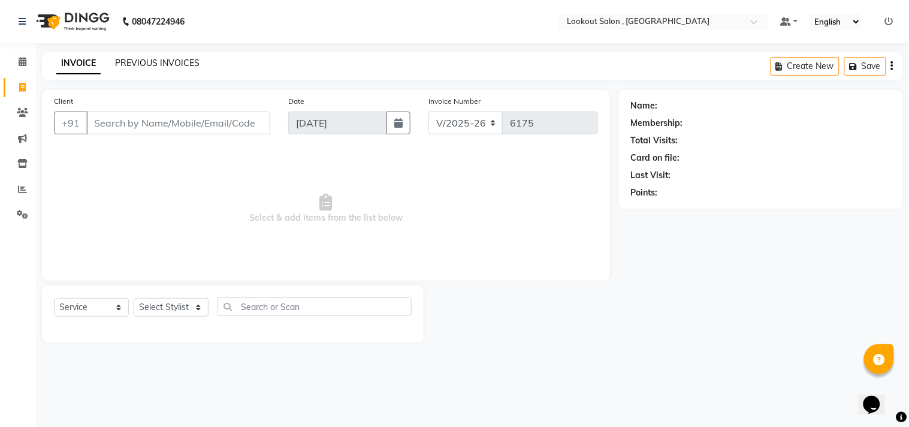
click at [159, 64] on link "PREVIOUS INVOICES" at bounding box center [157, 63] width 85 height 11
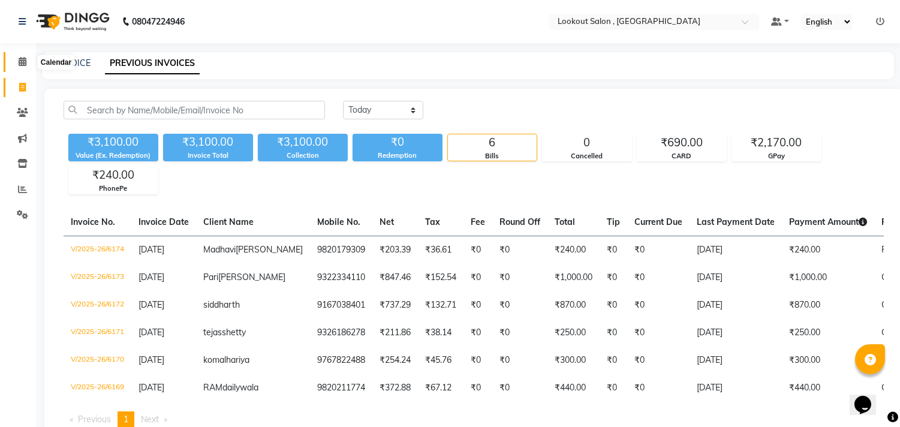
click at [27, 62] on span at bounding box center [22, 62] width 21 height 14
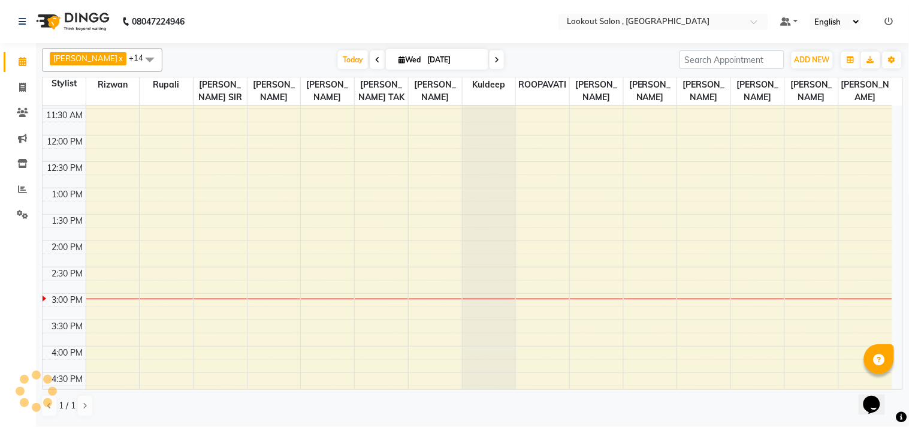
scroll to position [200, 0]
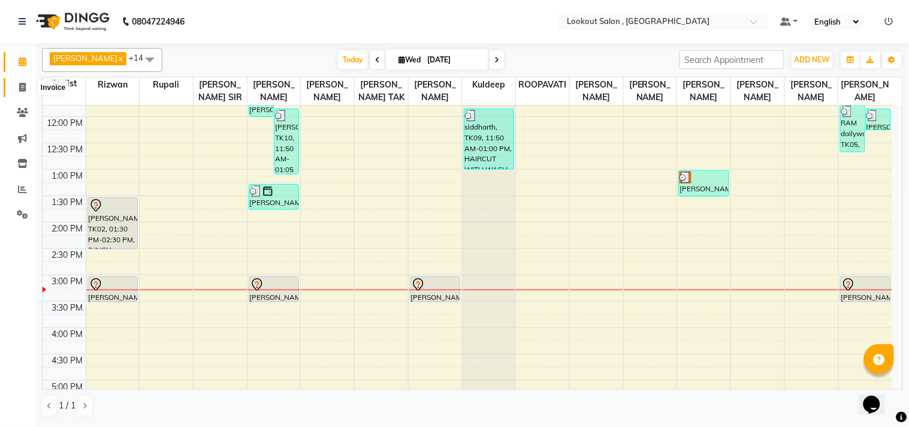
click at [13, 88] on span at bounding box center [22, 88] width 21 height 14
select select "service"
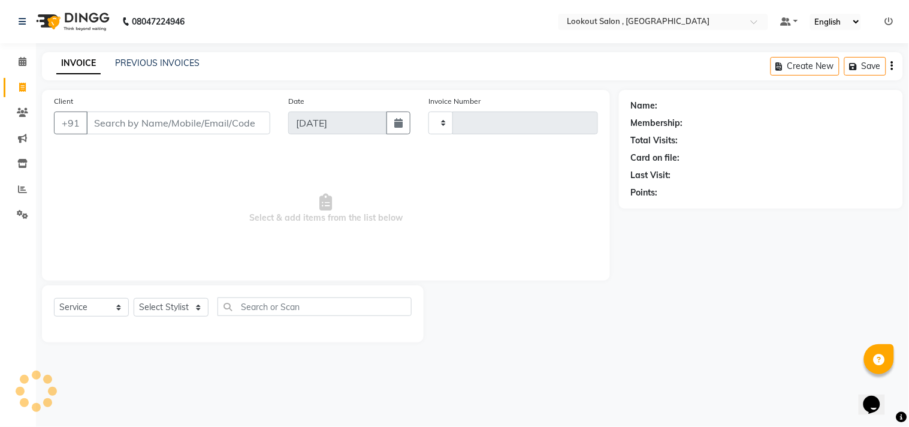
type input "6175"
select select "151"
click at [20, 72] on li "Calendar" at bounding box center [18, 62] width 36 height 26
click at [11, 72] on li "Calendar" at bounding box center [18, 62] width 36 height 26
click at [21, 62] on icon at bounding box center [23, 61] width 8 height 9
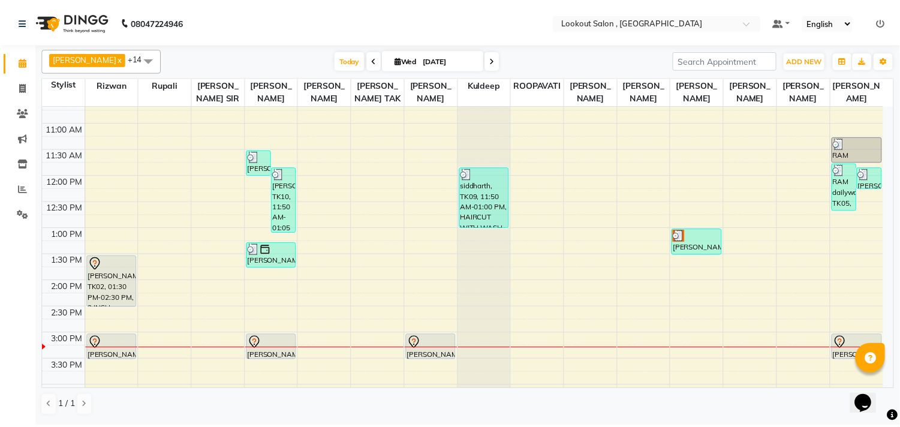
scroll to position [200, 0]
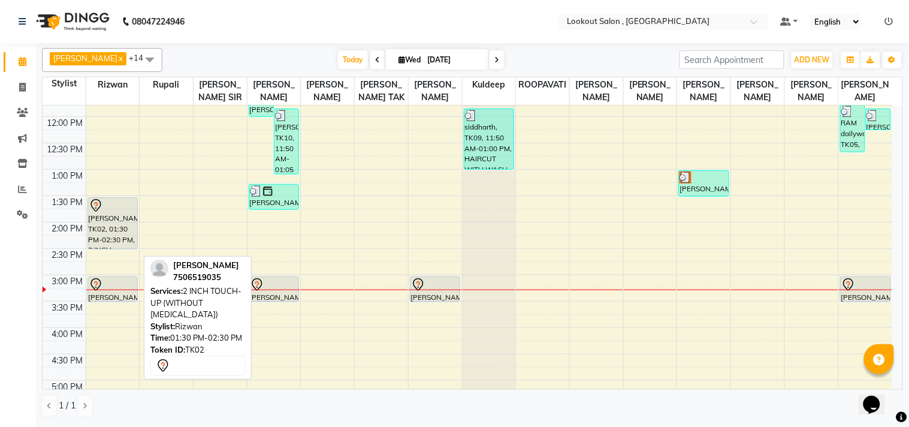
click at [129, 235] on div "[PERSON_NAME], TK02, 01:30 PM-02:30 PM, 2 INCH TOUCH-UP (WITHOUT [MEDICAL_DATA])" at bounding box center [113, 223] width 50 height 51
select select "7"
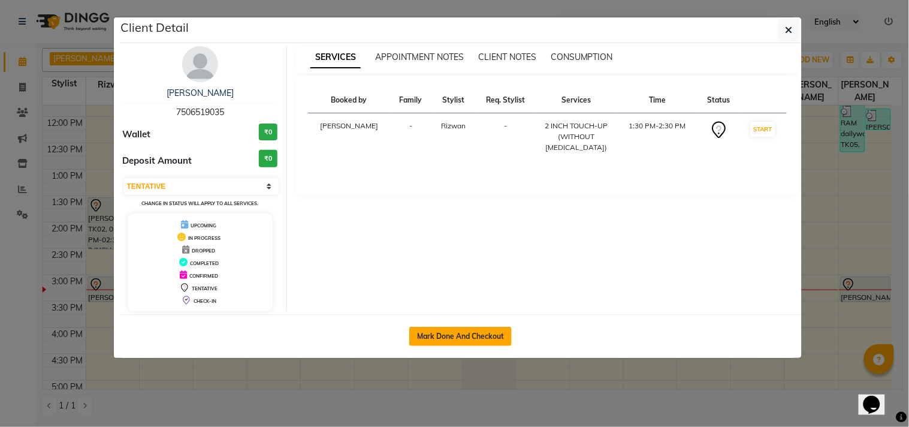
click at [478, 337] on button "Mark Done And Checkout" at bounding box center [460, 336] width 103 height 19
select select "service"
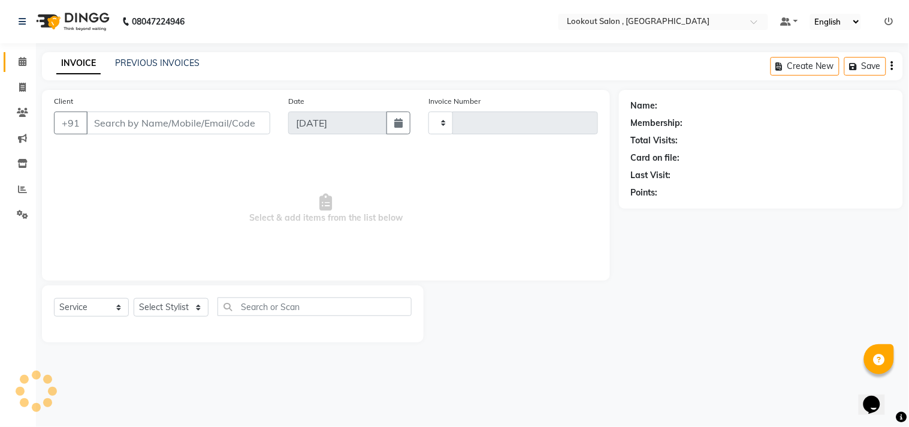
type input "6175"
select select "151"
type input "7506519035"
select select "4387"
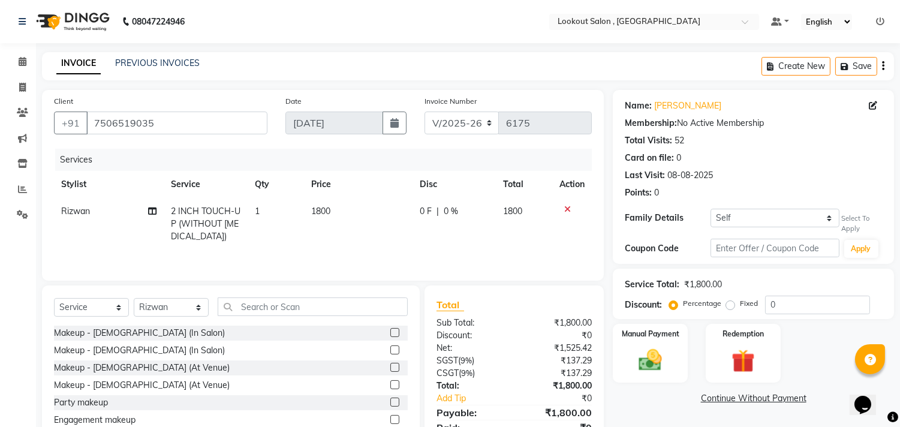
click at [569, 207] on icon at bounding box center [567, 209] width 7 height 8
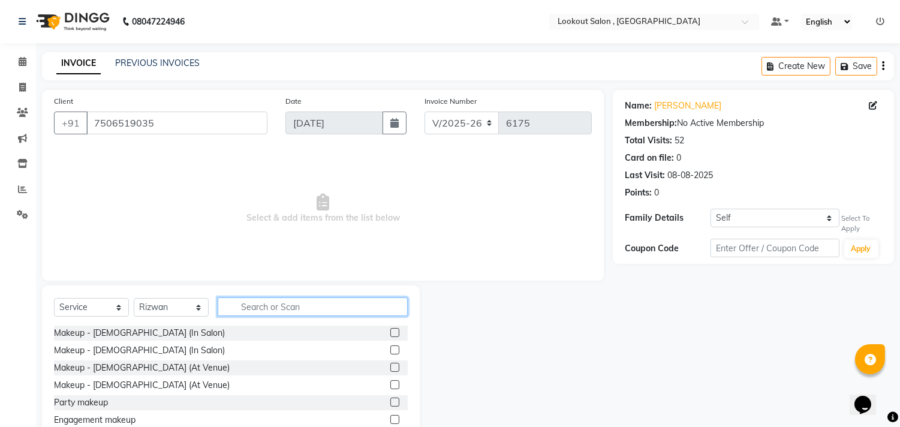
click at [243, 306] on input "text" at bounding box center [313, 306] width 190 height 19
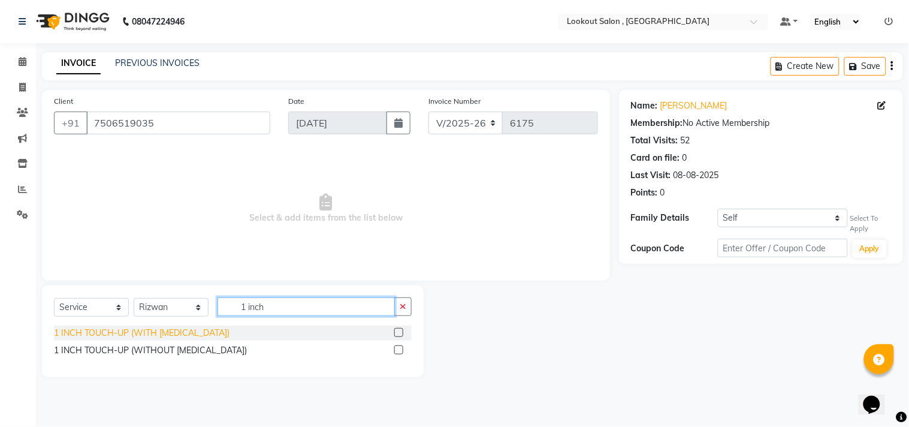
type input "1 inch"
click at [171, 336] on div "1 INCH TOUCH-UP (WITH [MEDICAL_DATA])" at bounding box center [142, 333] width 176 height 13
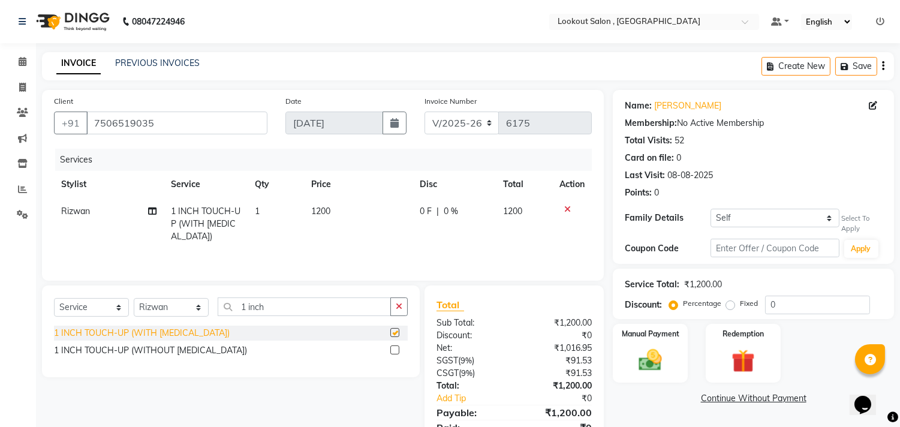
checkbox input "false"
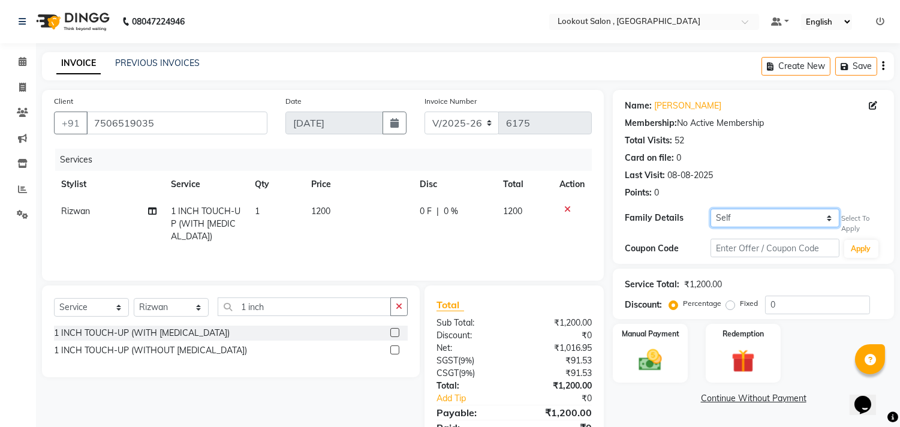
click at [772, 213] on select "Self [PERSON_NAME]" at bounding box center [774, 218] width 128 height 19
select select "424300"
click at [710, 209] on select "Self [PERSON_NAME]" at bounding box center [774, 218] width 128 height 19
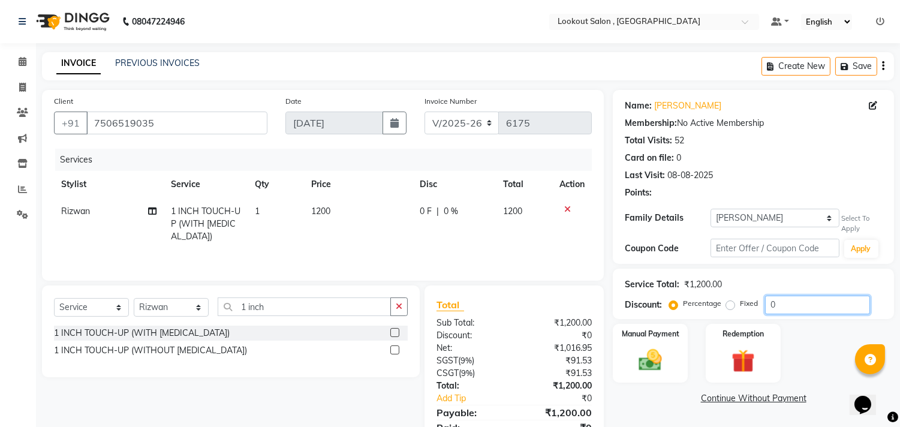
click at [770, 303] on input "0" at bounding box center [817, 305] width 105 height 19
type input "20"
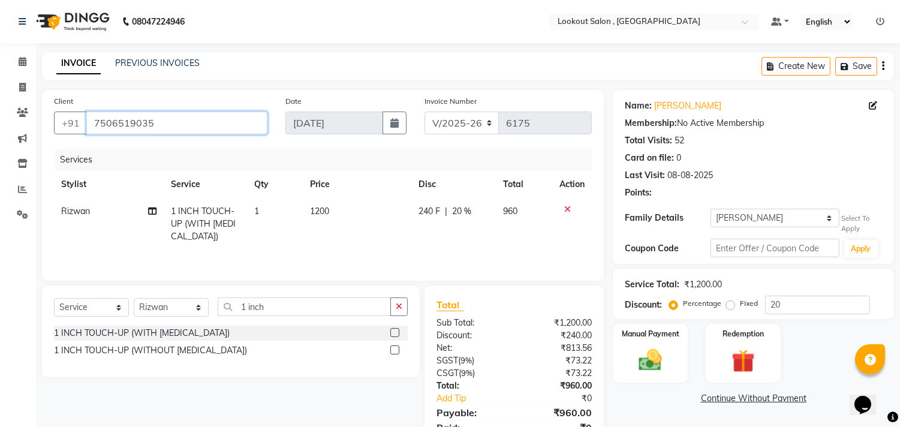
click at [120, 119] on input "7506519035" at bounding box center [176, 122] width 181 height 23
click at [203, 86] on main "INVOICE PREVIOUS INVOICES Create New Save Client [PHONE_NUMBER] Date [DATE] Inv…" at bounding box center [468, 265] width 864 height 427
click at [167, 303] on select "Select Stylist [PERSON_NAME] [PERSON_NAME] [PERSON_NAME] [PERSON_NAME] kuldeep …" at bounding box center [171, 307] width 75 height 19
select select "48095"
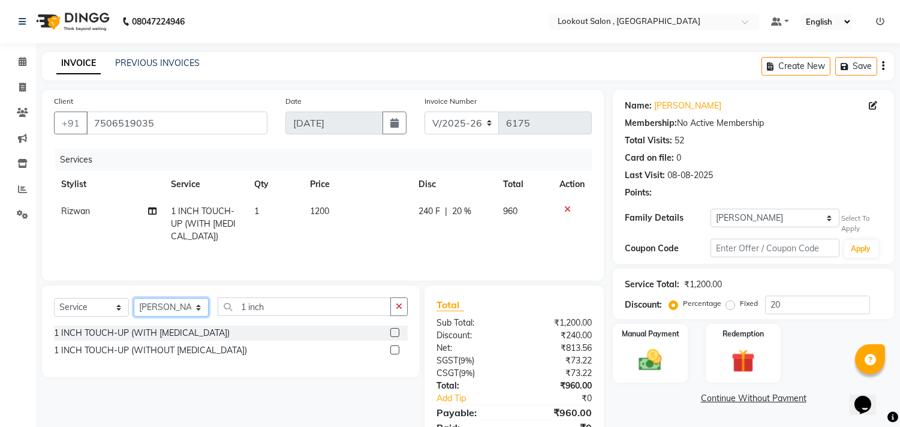
click at [134, 299] on select "Select Stylist [PERSON_NAME] [PERSON_NAME] [PERSON_NAME] [PERSON_NAME] kuldeep …" at bounding box center [171, 307] width 75 height 19
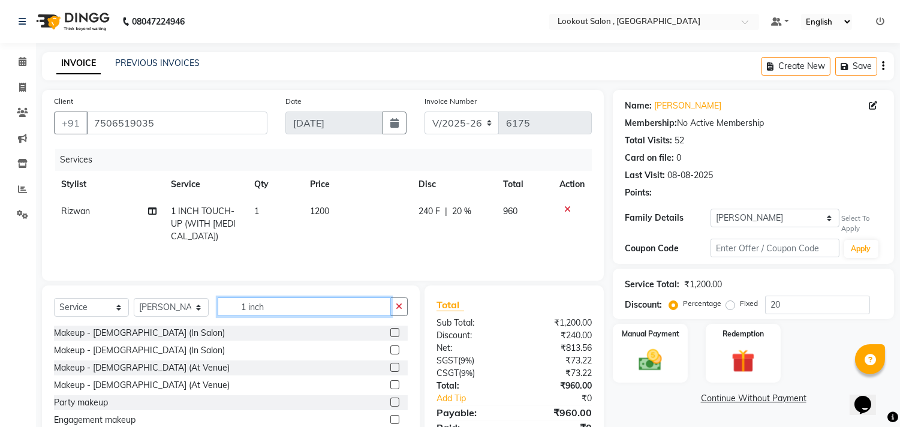
click at [265, 315] on input "1 inch" at bounding box center [304, 306] width 173 height 19
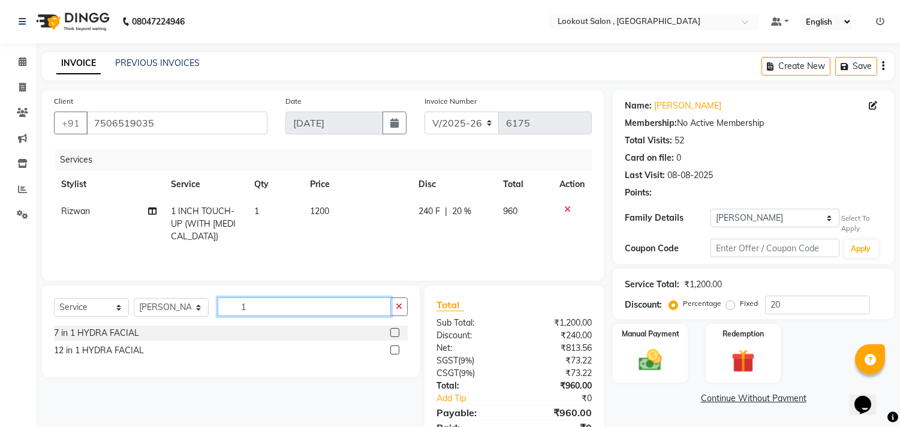
type input "1"
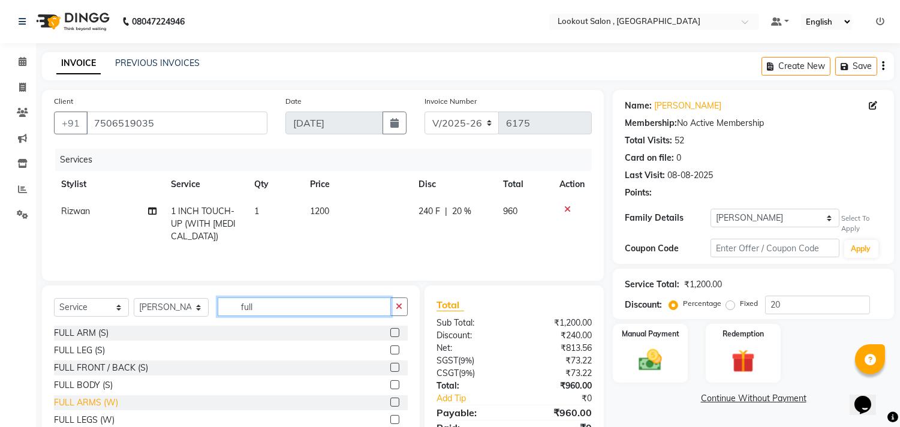
type input "full"
click at [88, 400] on div "FULL ARMS (W)" at bounding box center [86, 402] width 64 height 13
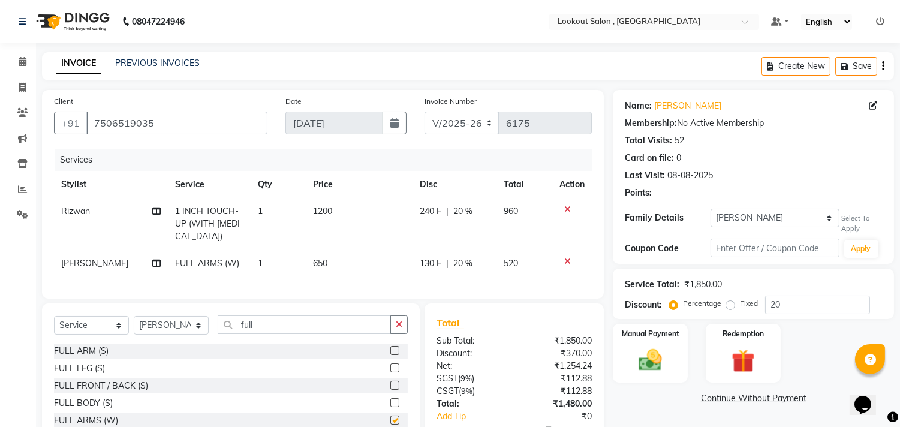
checkbox input "false"
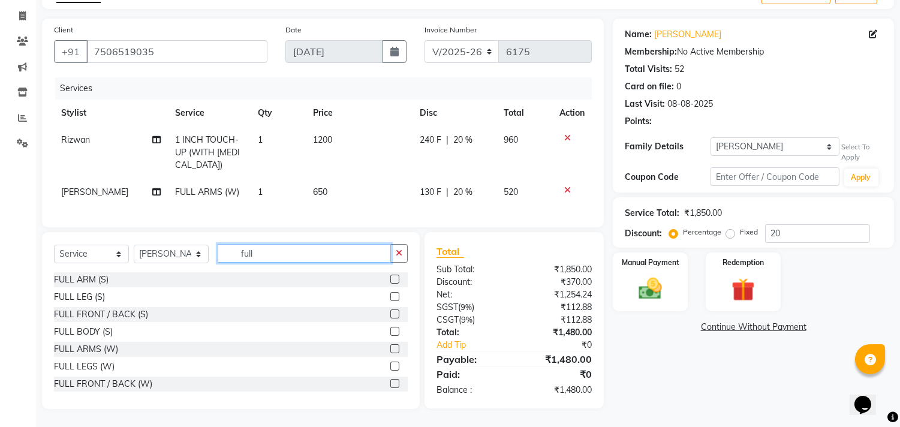
click at [260, 251] on input "full" at bounding box center [304, 253] width 173 height 19
type input "half"
click at [88, 349] on div "HALF LEGS (W)" at bounding box center [85, 349] width 62 height 13
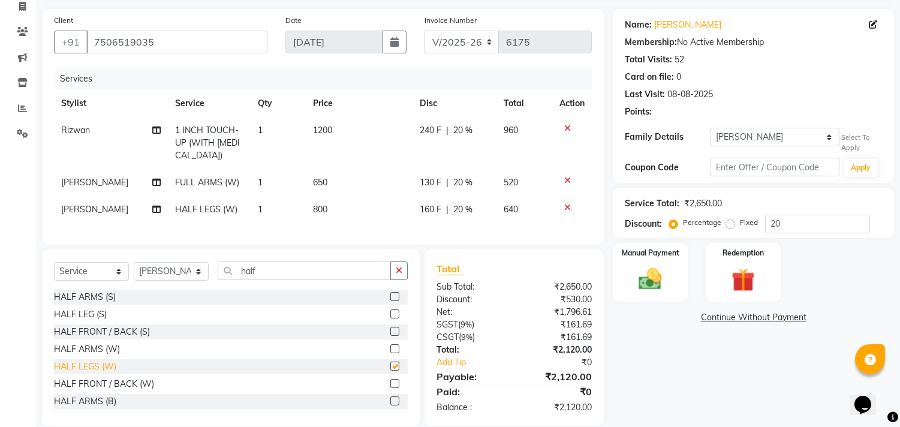
checkbox input "false"
click at [257, 279] on input "half" at bounding box center [304, 270] width 173 height 19
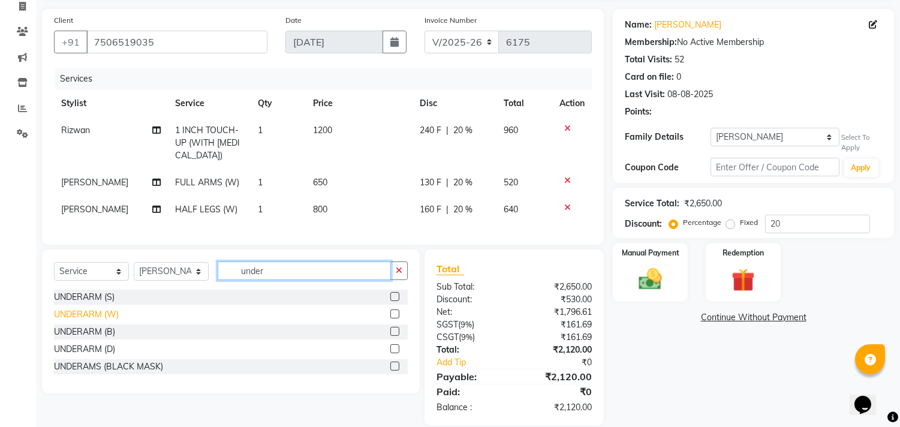
type input "under"
click at [100, 321] on div "UNDERARM (W)" at bounding box center [86, 314] width 65 height 13
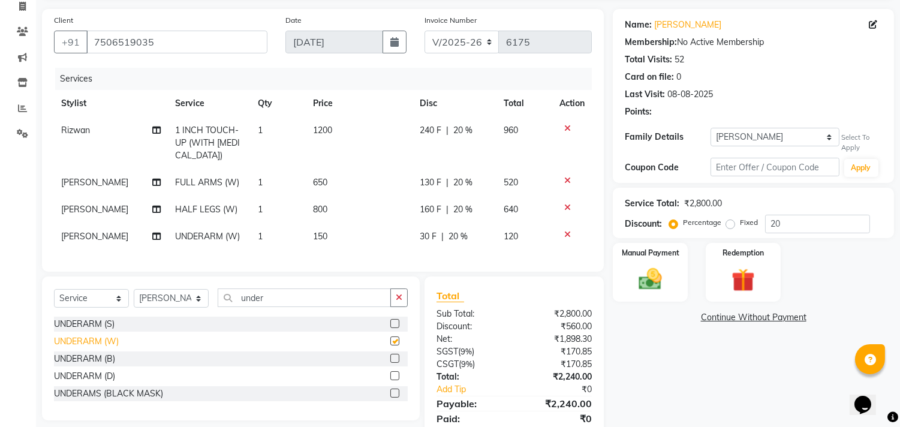
checkbox input "false"
click at [274, 307] on input "under" at bounding box center [304, 297] width 173 height 19
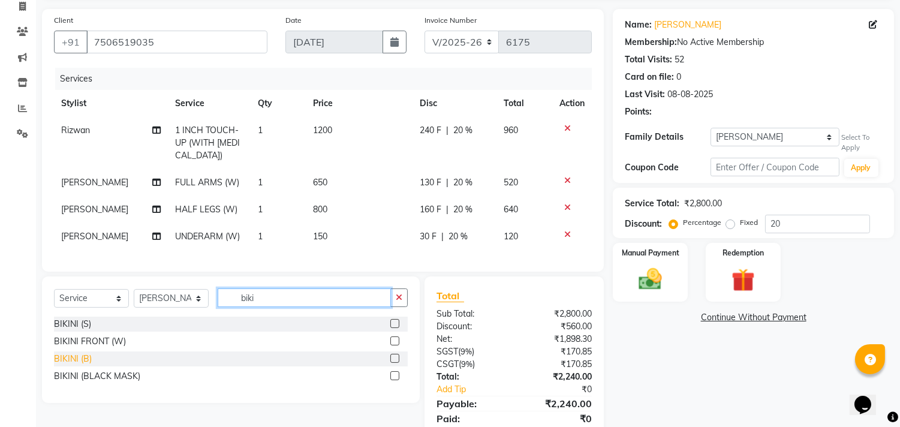
type input "biki"
click at [90, 365] on div "BIKINI (B)" at bounding box center [73, 358] width 38 height 13
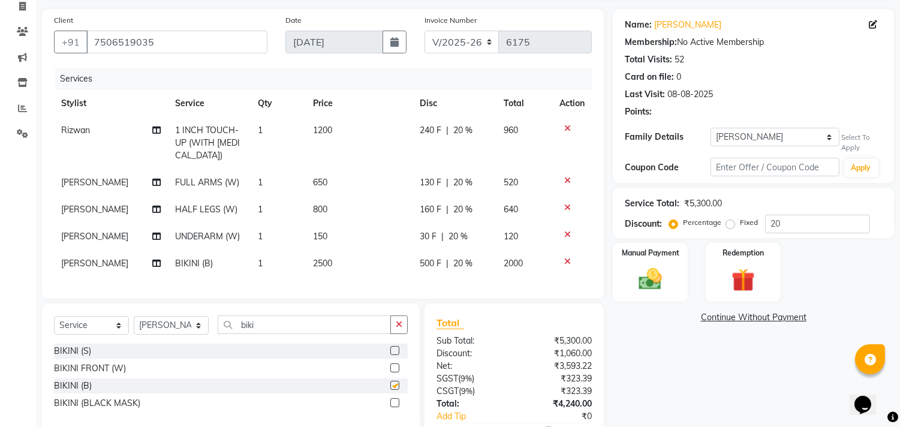
checkbox input "false"
click at [783, 219] on input "20" at bounding box center [817, 224] width 105 height 19
type input "2"
type input "0"
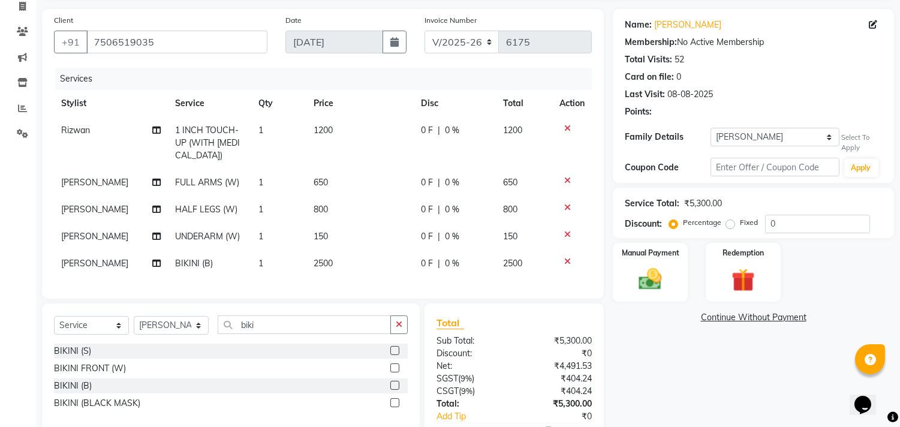
click at [442, 128] on div "0 F | 0 %" at bounding box center [455, 130] width 68 height 13
select select "4387"
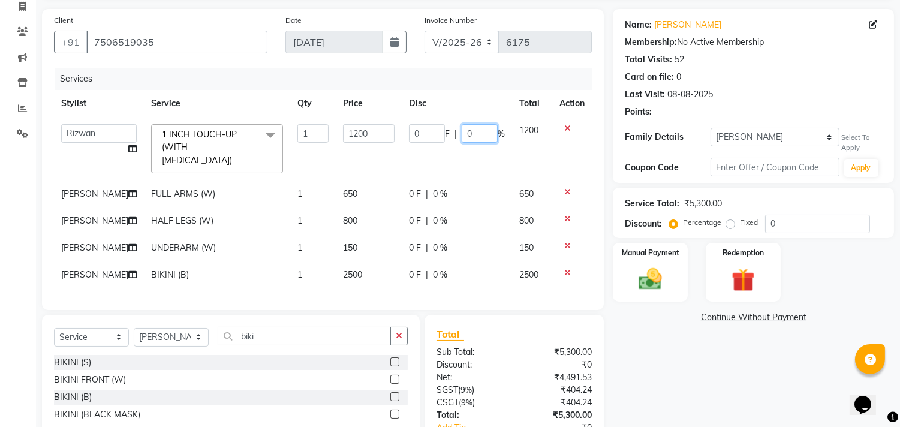
click at [462, 130] on input "0" at bounding box center [480, 133] width 36 height 19
type input "20"
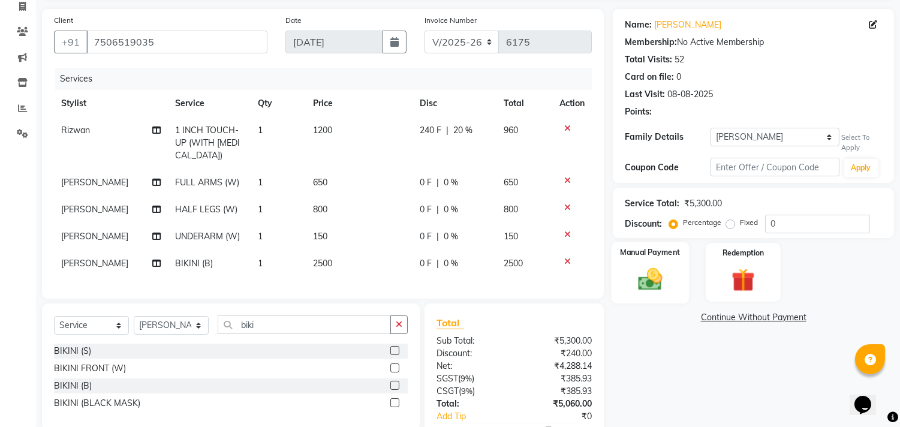
click at [676, 273] on div "Manual Payment" at bounding box center [650, 272] width 78 height 61
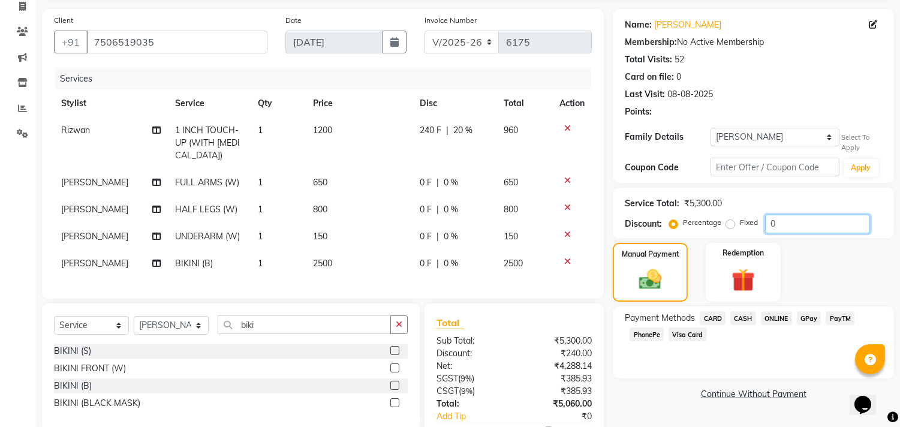
click at [767, 226] on input "0" at bounding box center [817, 224] width 105 height 19
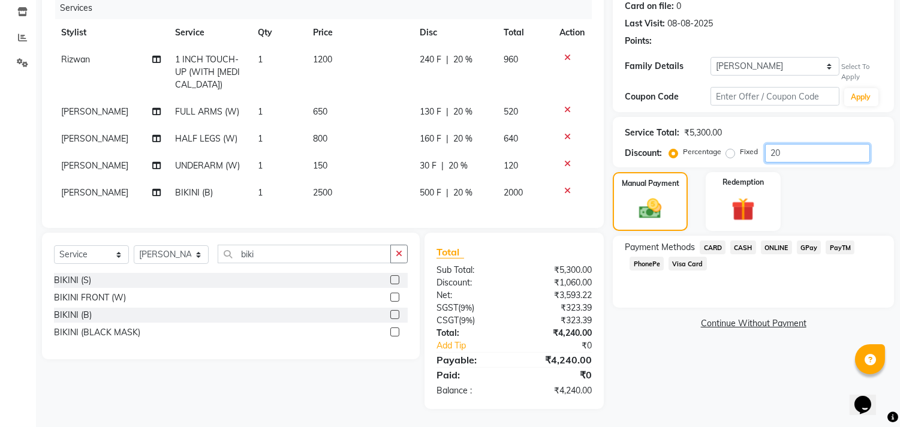
type input "20"
click at [748, 240] on span "CASH" at bounding box center [743, 247] width 26 height 14
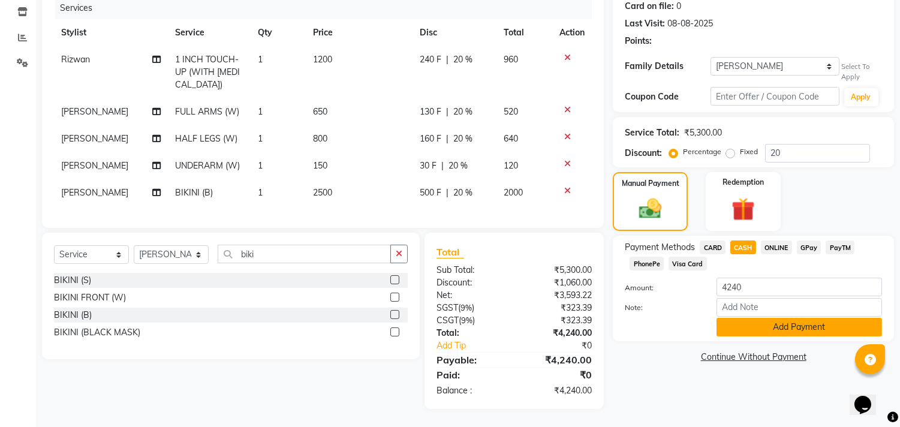
click at [742, 318] on button "Add Payment" at bounding box center [798, 327] width 165 height 19
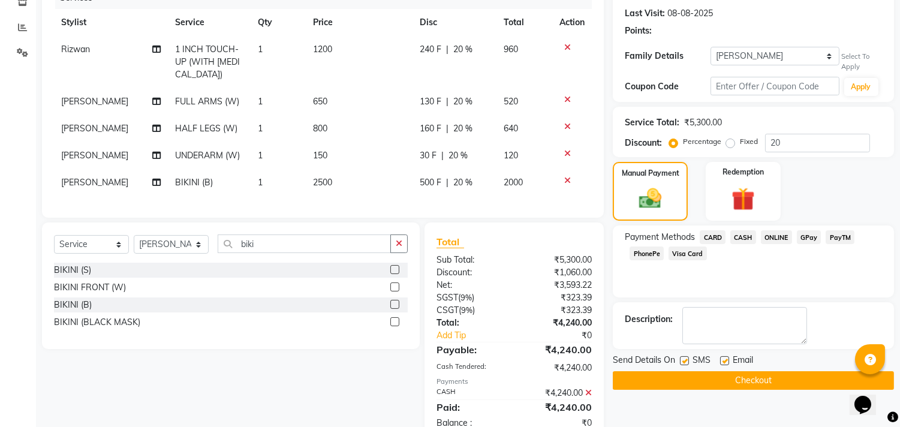
scroll to position [204, 0]
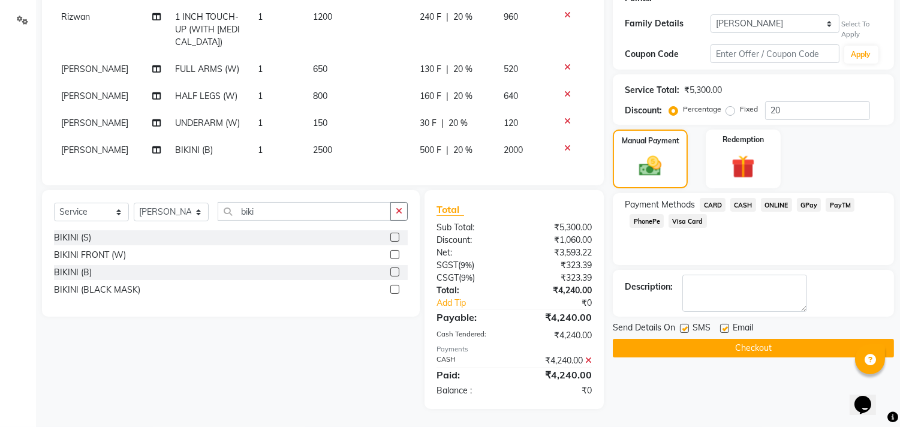
click at [740, 339] on button "Checkout" at bounding box center [753, 348] width 281 height 19
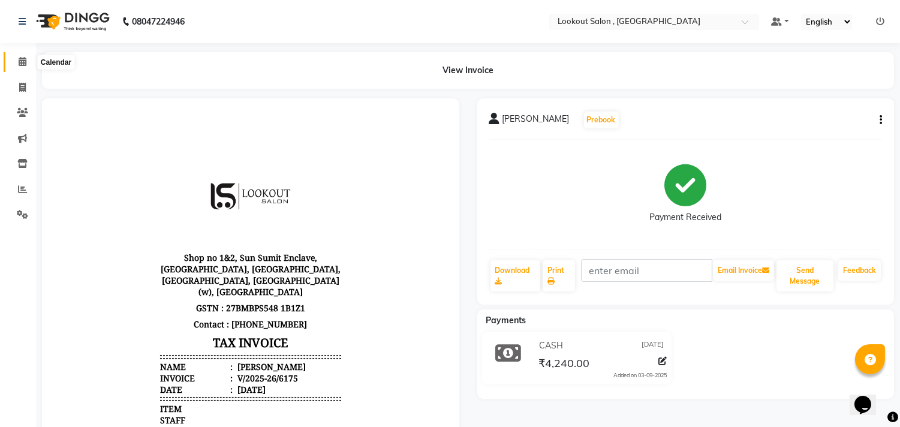
click at [20, 55] on span at bounding box center [22, 62] width 21 height 14
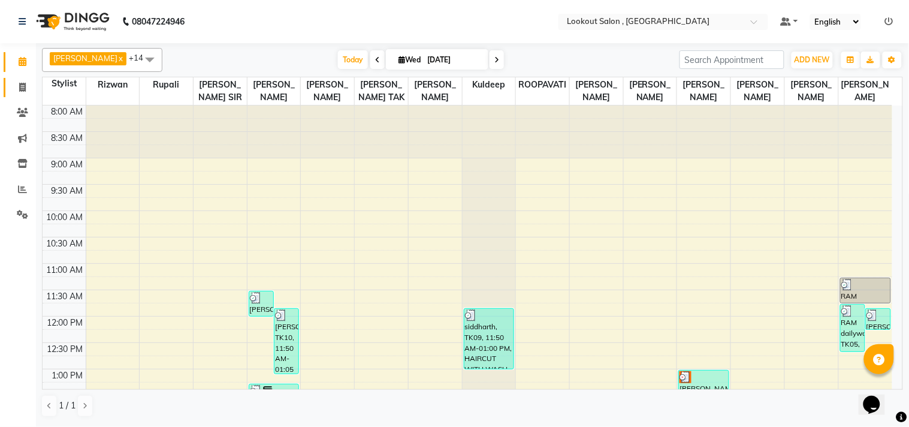
click at [24, 90] on icon at bounding box center [22, 87] width 7 height 9
select select "service"
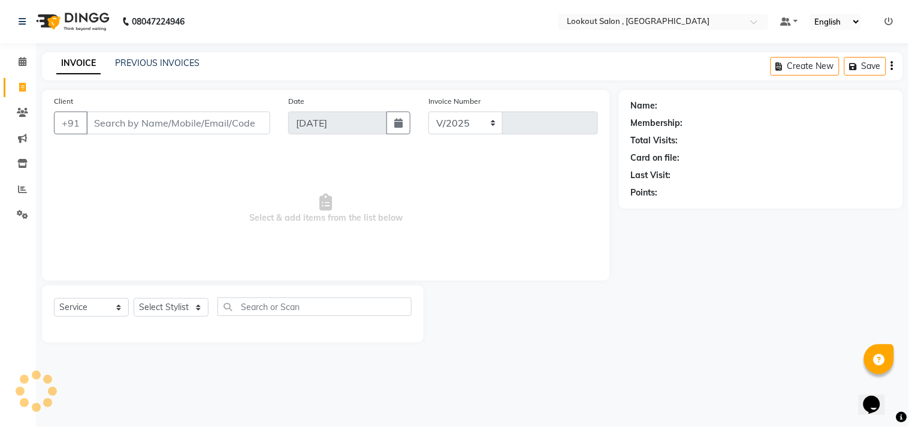
select select "151"
type input "6176"
click at [135, 112] on input "Client" at bounding box center [178, 122] width 184 height 23
click at [197, 120] on input "Client" at bounding box center [178, 122] width 184 height 23
click at [103, 130] on input "Client" at bounding box center [178, 122] width 184 height 23
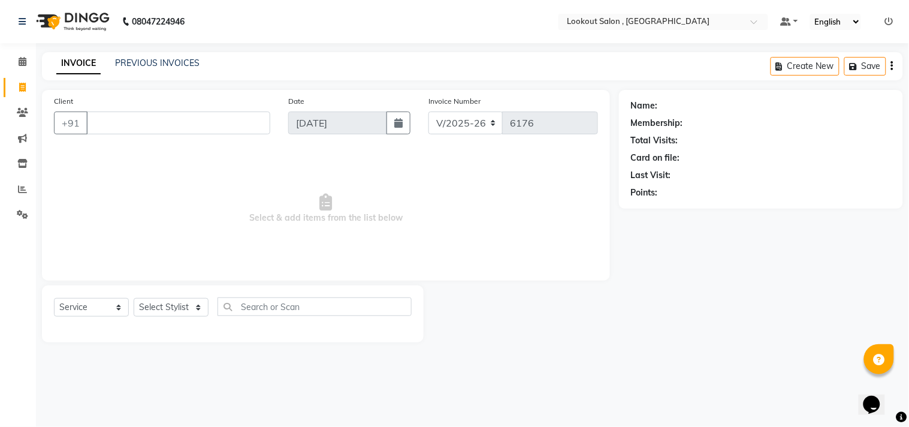
click at [138, 121] on input "Client" at bounding box center [178, 122] width 184 height 23
